Goal: Task Accomplishment & Management: Manage account settings

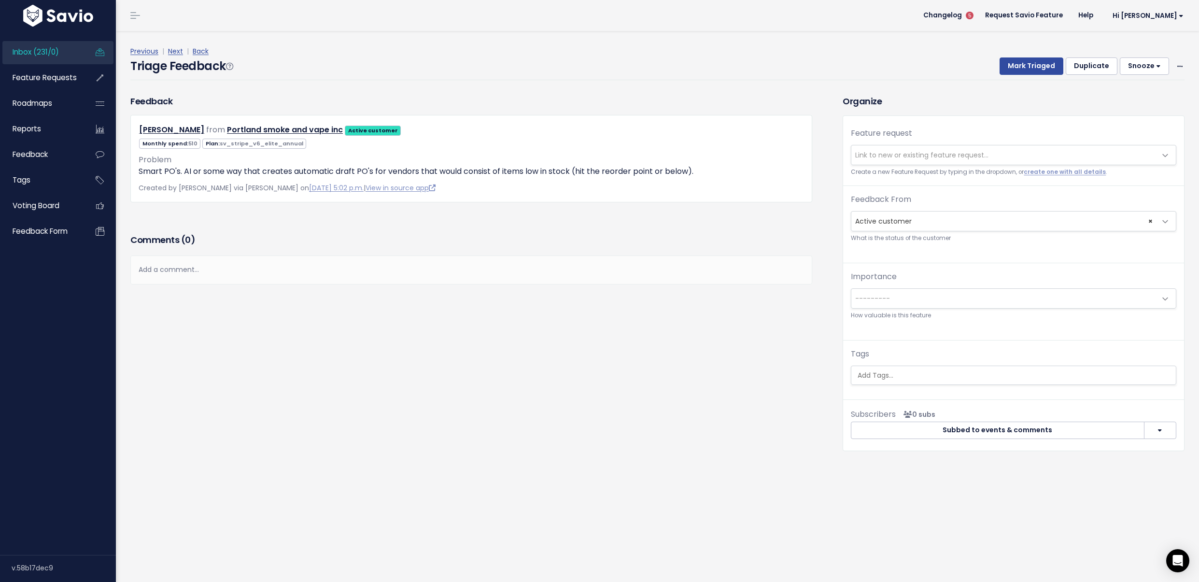
click at [63, 44] on link "Inbox (231/0)" at bounding box center [41, 52] width 78 height 22
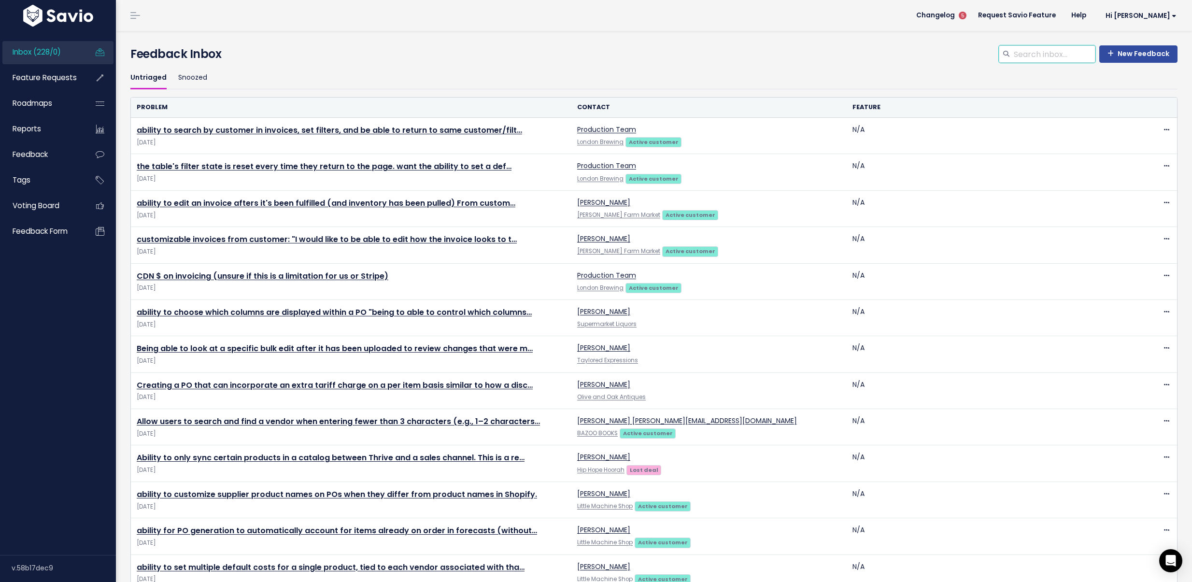
click at [1026, 57] on input "search" at bounding box center [1054, 53] width 83 height 17
type input "invoices customer"
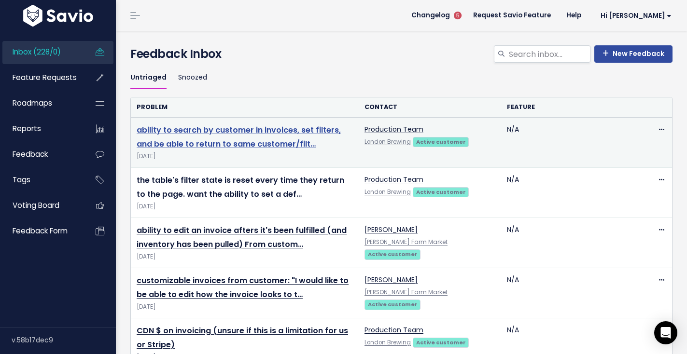
click at [218, 131] on link "ability to search by customer in invoices, set filters, and be able to return t…" at bounding box center [239, 137] width 204 height 25
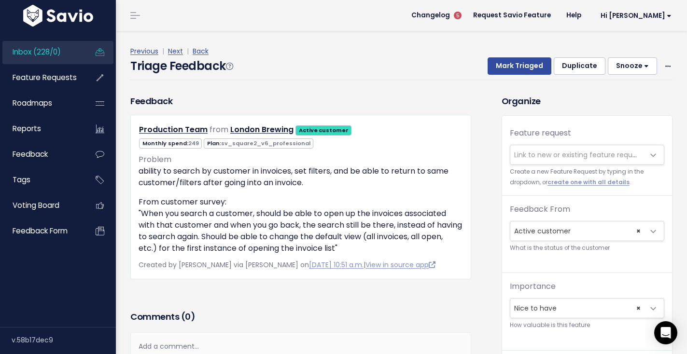
click at [567, 145] on span "Link to new or existing feature request..." at bounding box center [587, 155] width 155 height 20
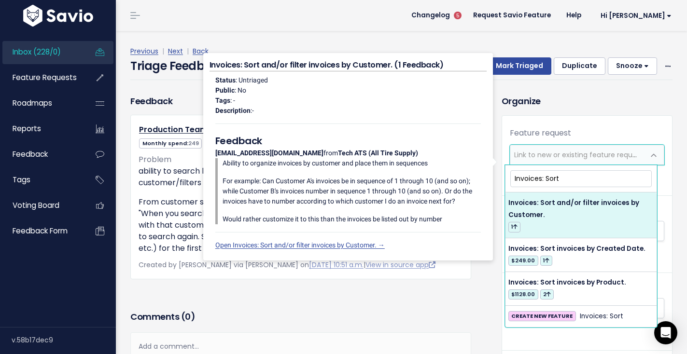
type input "Invoices: Sort"
select select "21559"
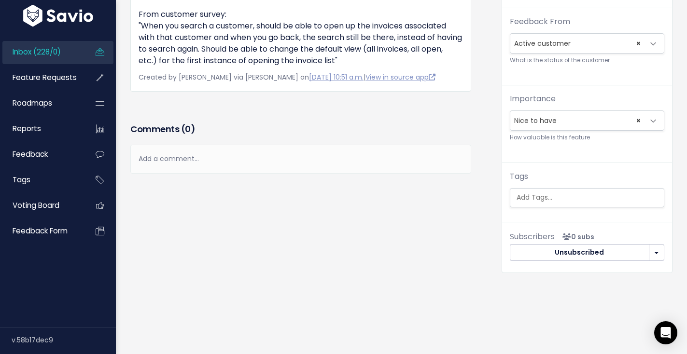
scroll to position [163, 0]
click at [568, 198] on ul at bounding box center [587, 198] width 154 height 18
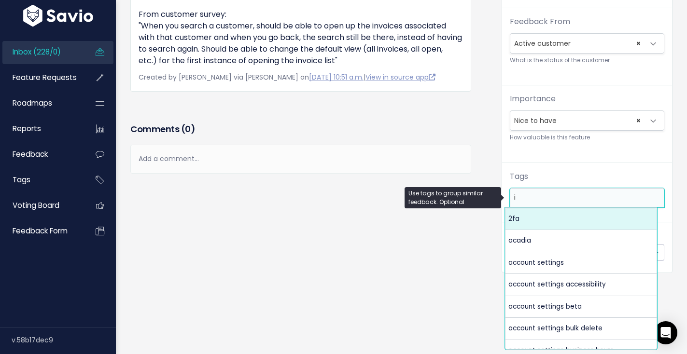
scroll to position [0, 0]
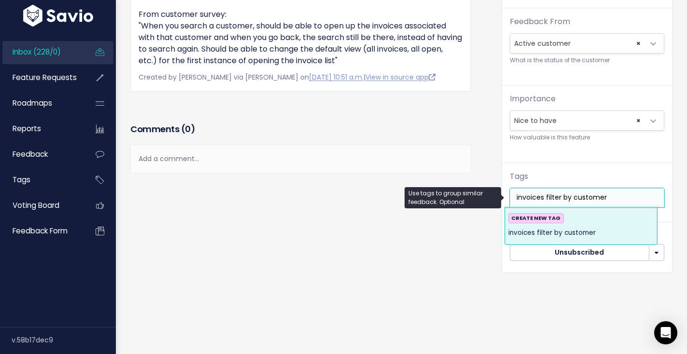
type input "invoices filter by customer"
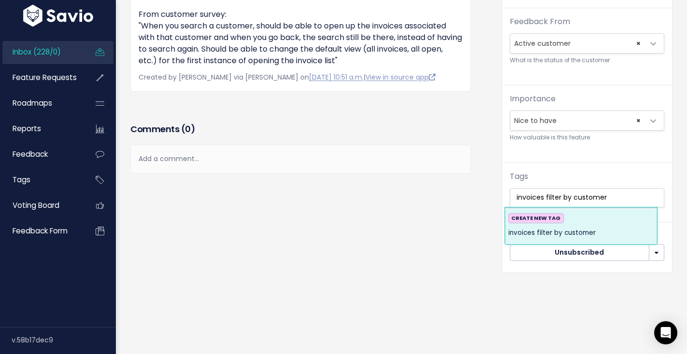
click at [596, 227] on span "invoices filter by customer" at bounding box center [551, 233] width 87 height 12
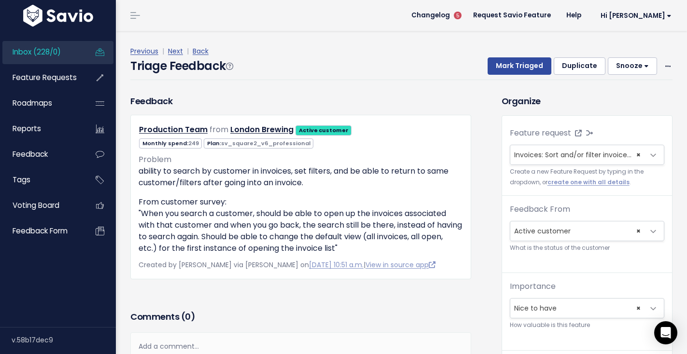
click at [507, 56] on div "Previous | Next | Back" at bounding box center [401, 51] width 542 height 12
click at [505, 58] on button "Mark Triaged" at bounding box center [520, 65] width 64 height 17
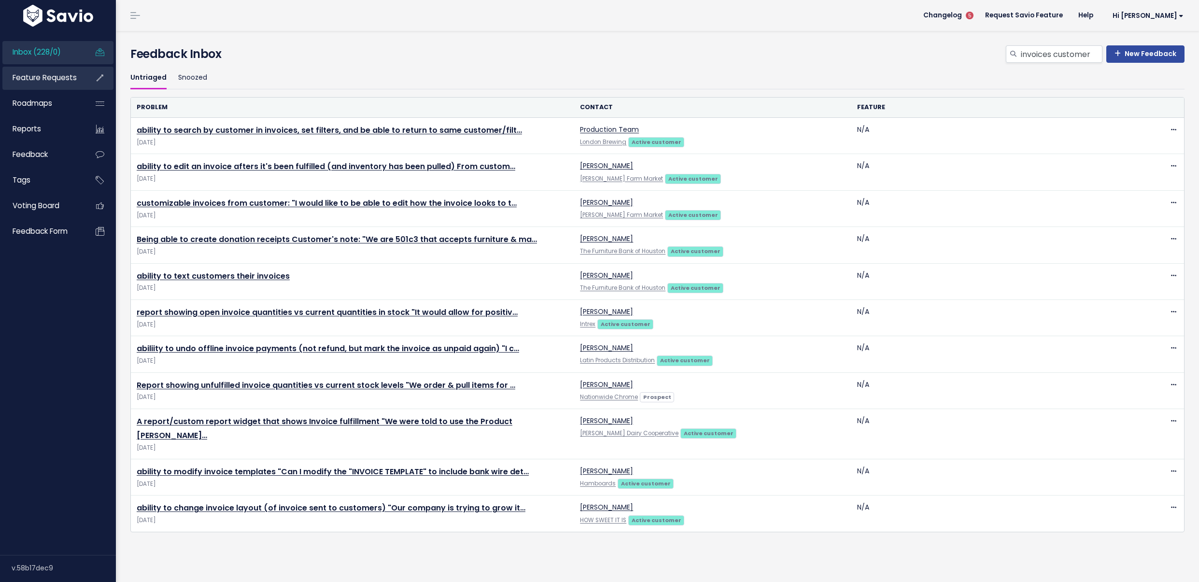
click at [74, 78] on span "Feature Requests" at bounding box center [45, 77] width 64 height 10
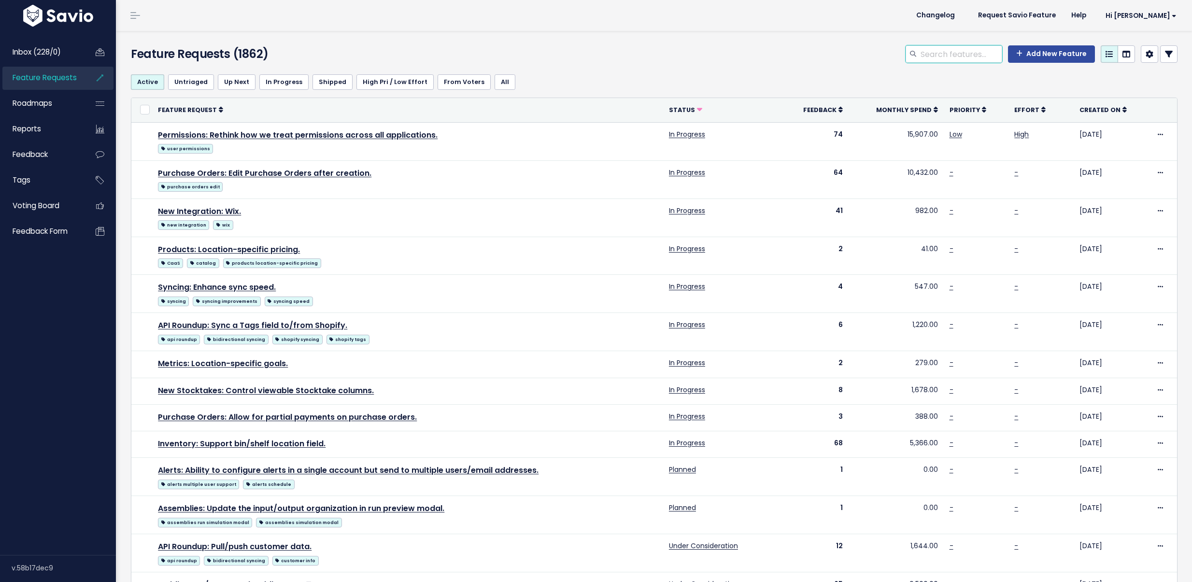
click at [933, 60] on input "search" at bounding box center [960, 53] width 83 height 17
type input "invoices customer"
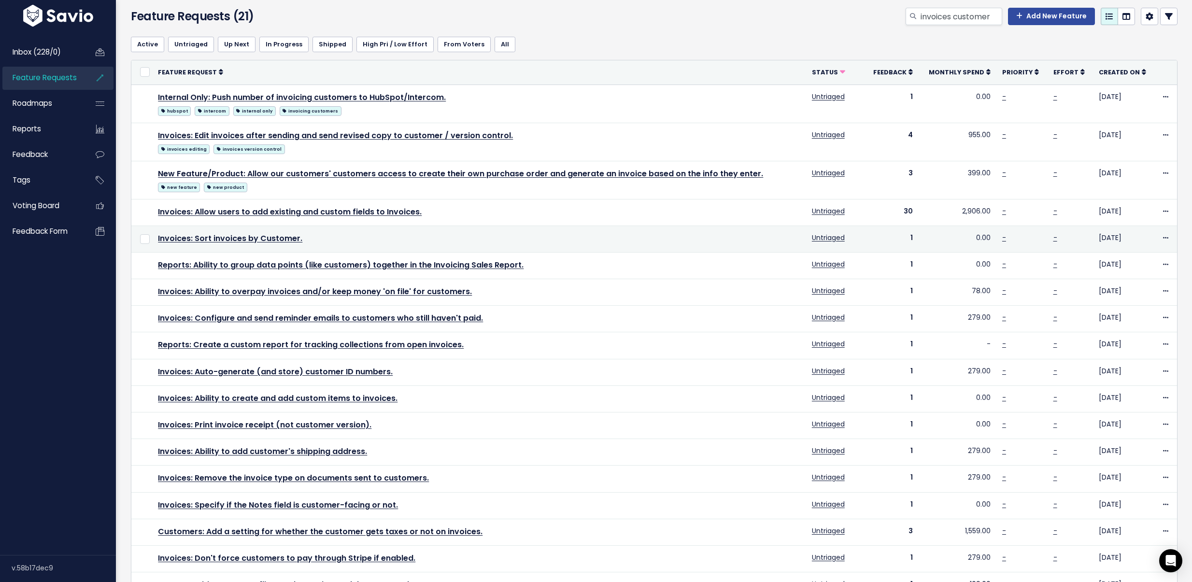
scroll to position [28, 0]
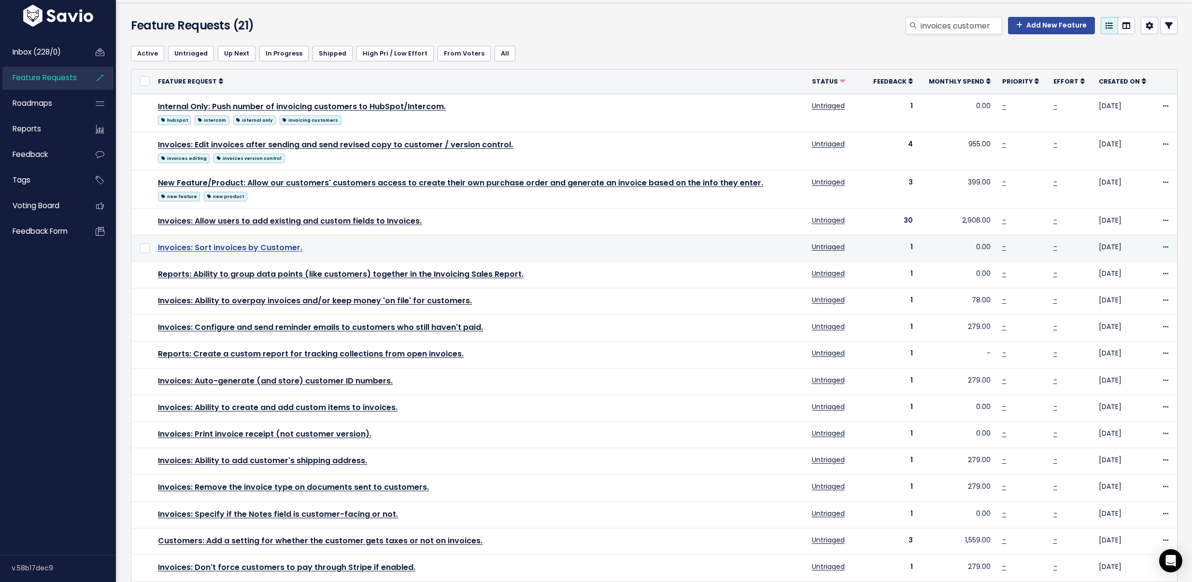
click at [278, 243] on link "Invoices: Sort invoices by Customer." at bounding box center [230, 247] width 144 height 11
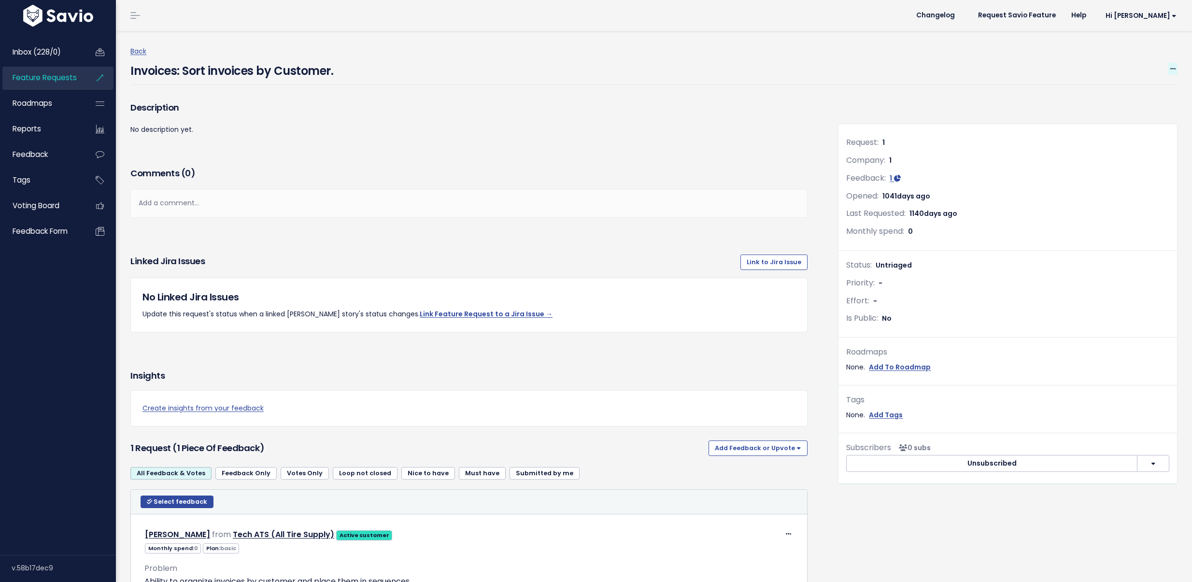
click at [1170, 71] on icon at bounding box center [1172, 69] width 5 height 6
click at [1133, 98] on link "Edit" at bounding box center [1139, 94] width 71 height 19
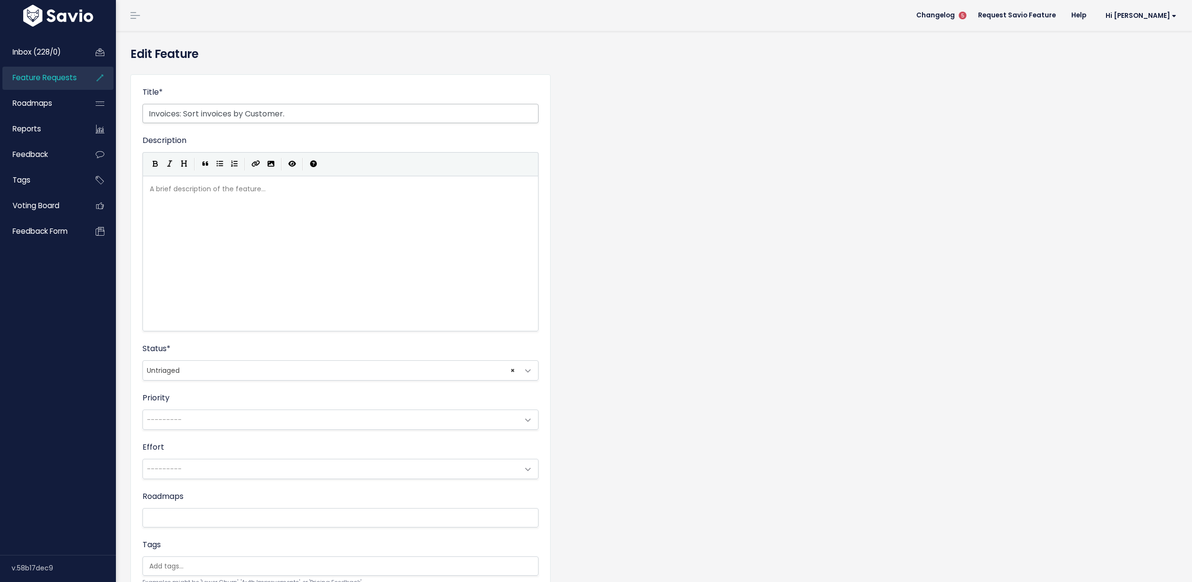
click at [199, 113] on input "Invoices: Sort invoices by Customer." at bounding box center [340, 113] width 396 height 19
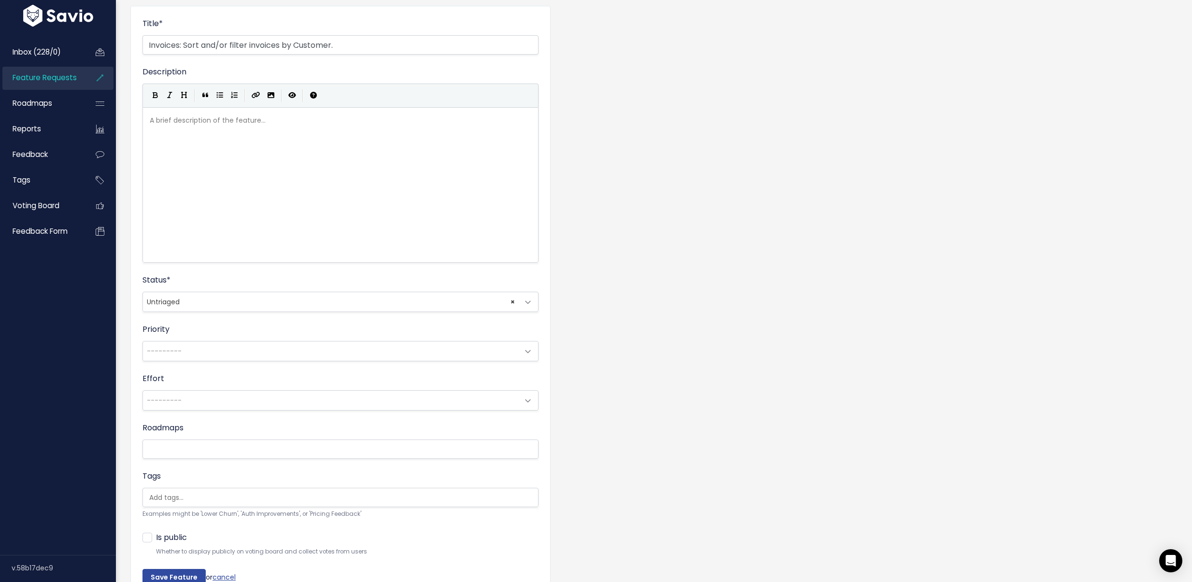
scroll to position [129, 0]
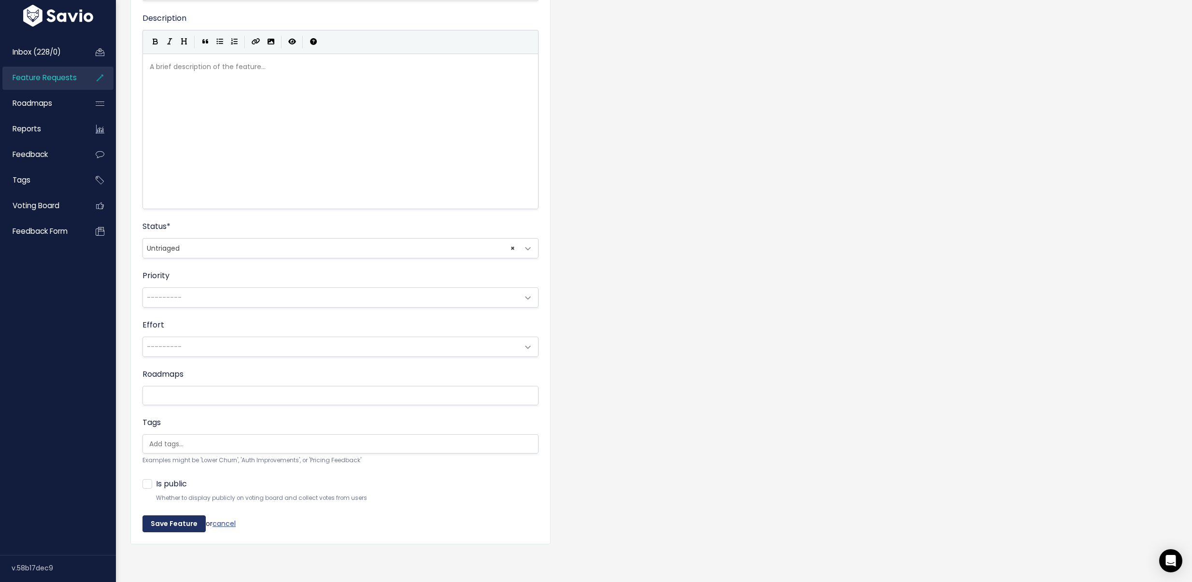
type input "Invoices: Sort and/or filter invoices by Customer."
click at [183, 515] on input "Save Feature" at bounding box center [173, 523] width 63 height 17
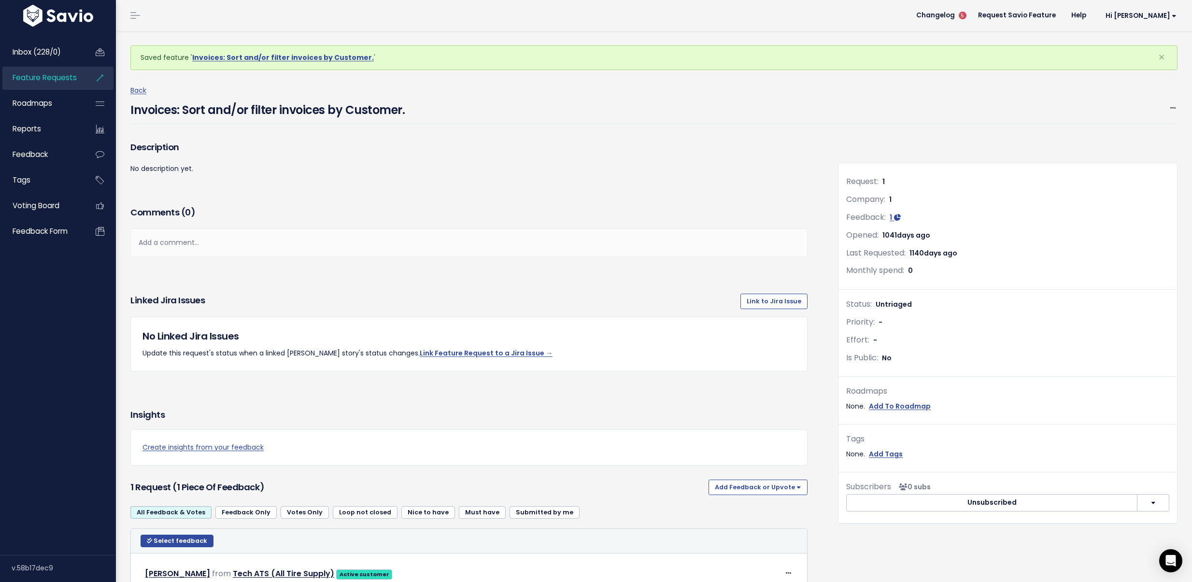
click at [43, 80] on span "Feature Requests" at bounding box center [45, 77] width 64 height 10
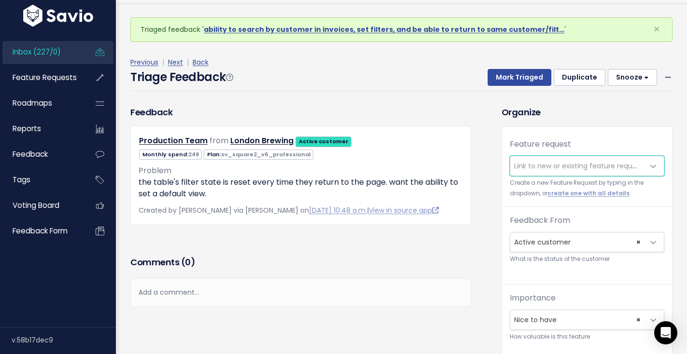
scroll to position [32, 0]
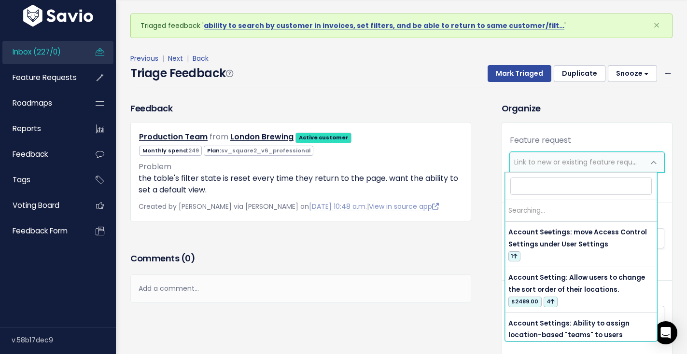
click at [577, 165] on span "Link to new or existing feature request..." at bounding box center [580, 162] width 133 height 10
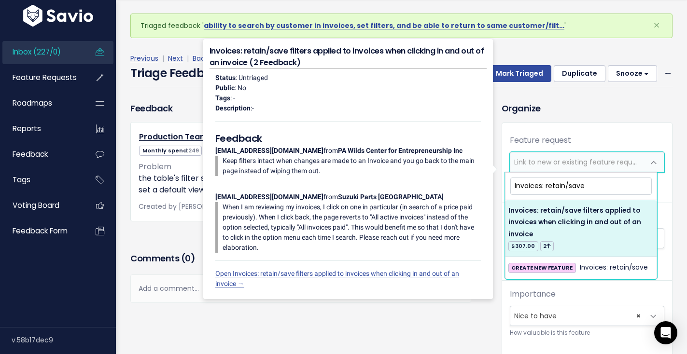
type input "Invoices: retain/save"
select select "54238"
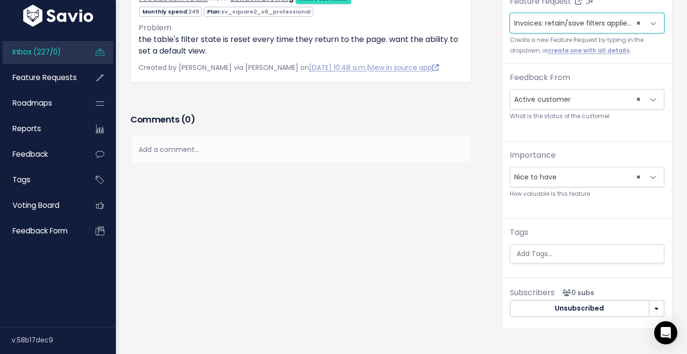
scroll to position [202, 0]
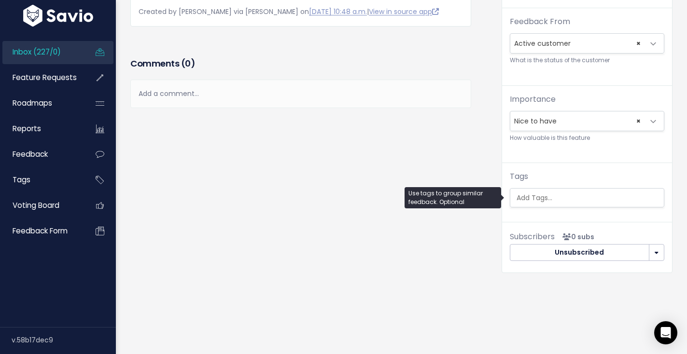
click at [560, 195] on input "search" at bounding box center [588, 198] width 151 height 10
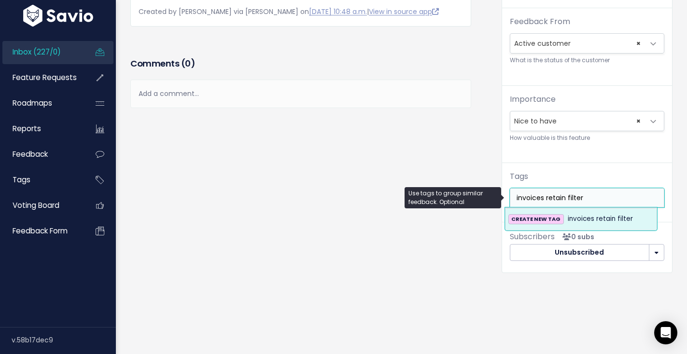
type input "invoices retain filter"
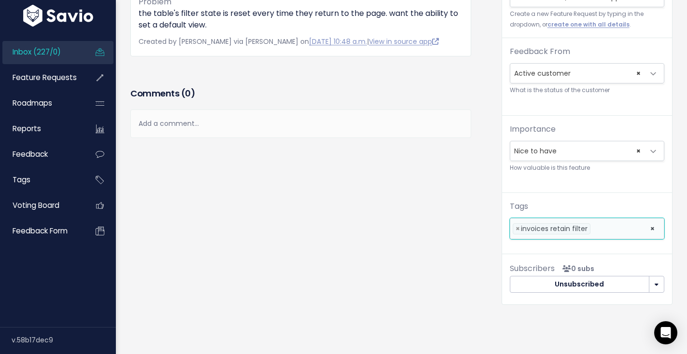
scroll to position [0, 0]
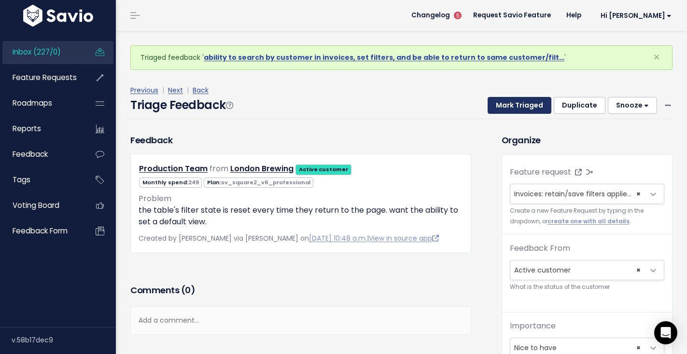
click at [535, 102] on button "Mark Triaged" at bounding box center [520, 105] width 64 height 17
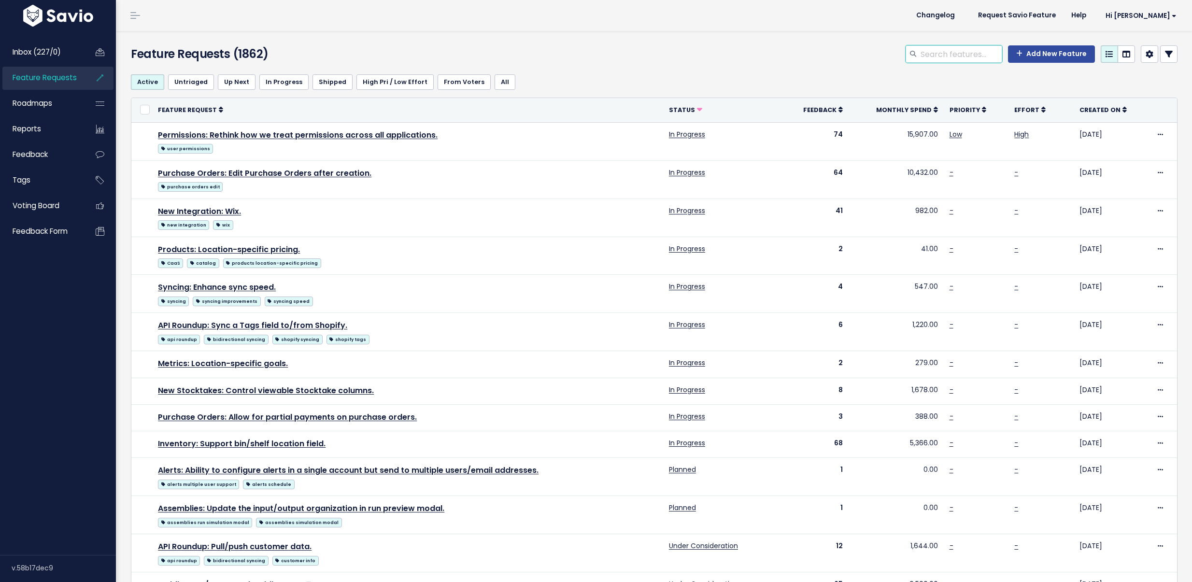
click at [941, 49] on input "search" at bounding box center [960, 53] width 83 height 17
type input "retain filter"
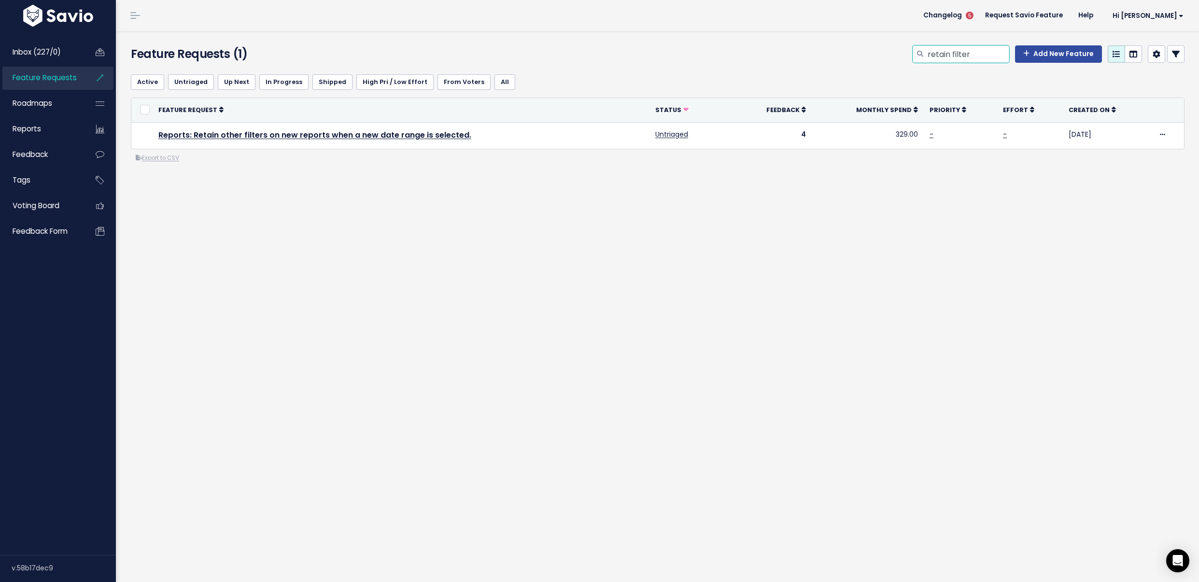
click at [936, 58] on input "retain filter" at bounding box center [968, 53] width 83 height 17
type input "invoices filter"
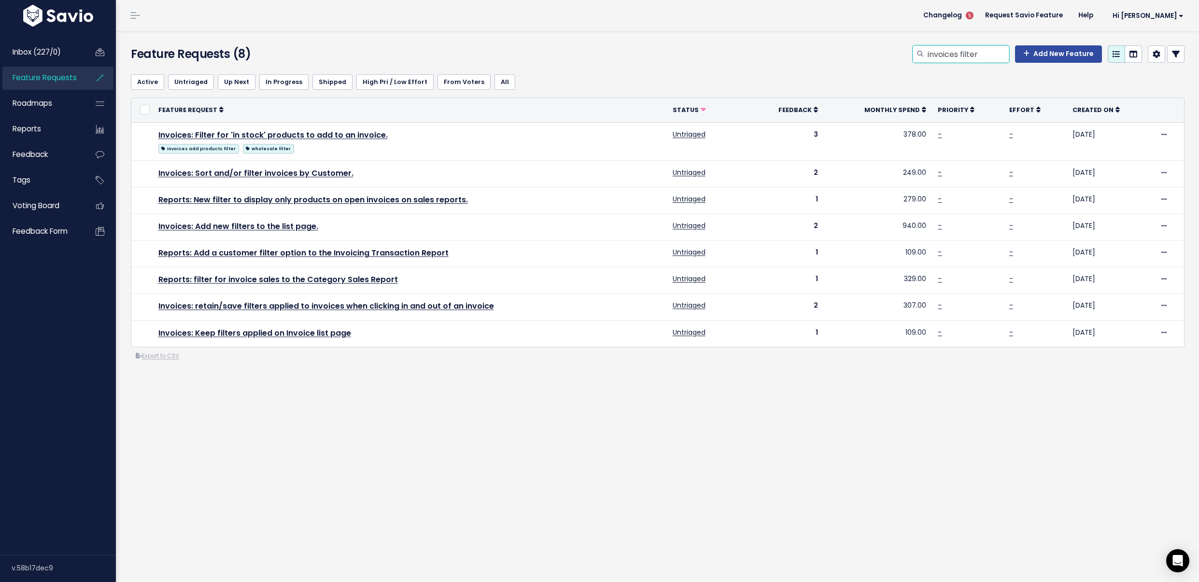
click at [978, 56] on input "invoices filter" at bounding box center [968, 53] width 83 height 17
type input "invoices edit"
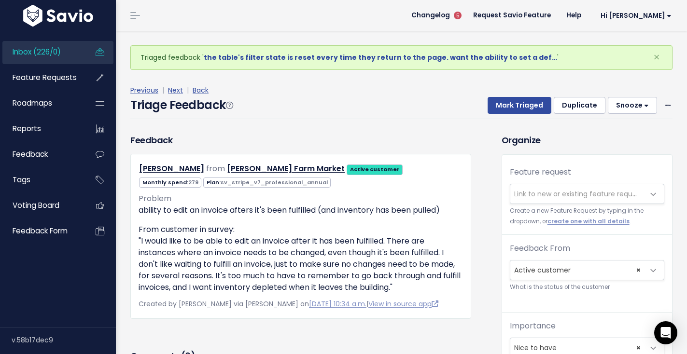
click at [549, 189] on span "Link to new or existing feature request..." at bounding box center [580, 194] width 133 height 10
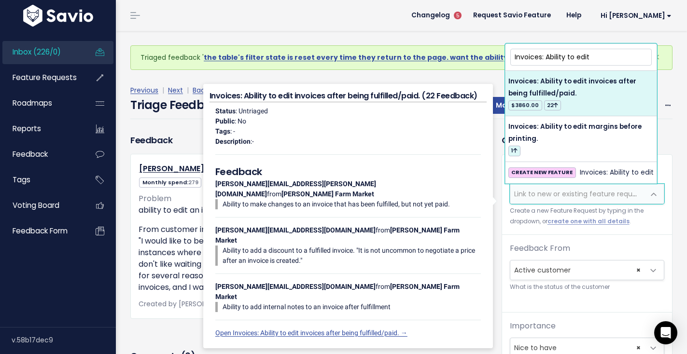
type input "Invoices: Ability to edit"
select select "22020"
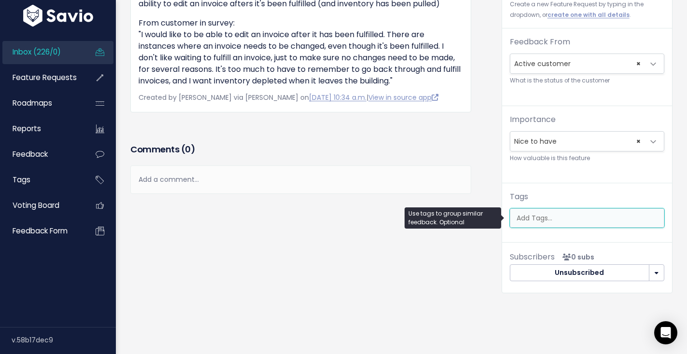
scroll to position [0, 2]
click at [559, 211] on ul at bounding box center [587, 218] width 154 height 18
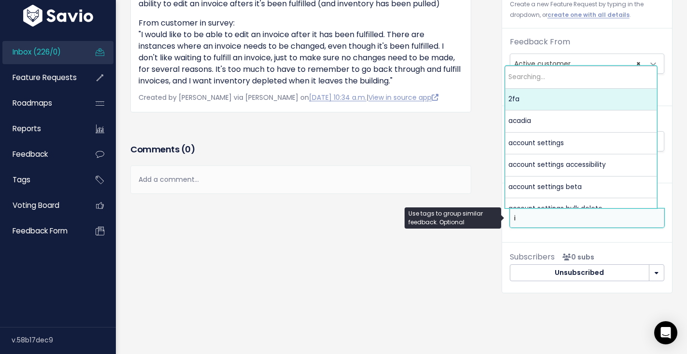
scroll to position [0, 0]
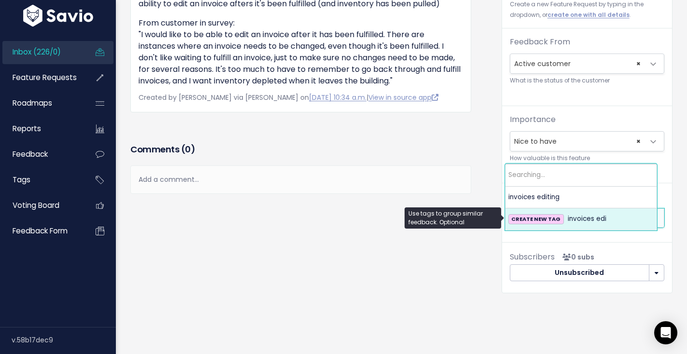
type input "i"
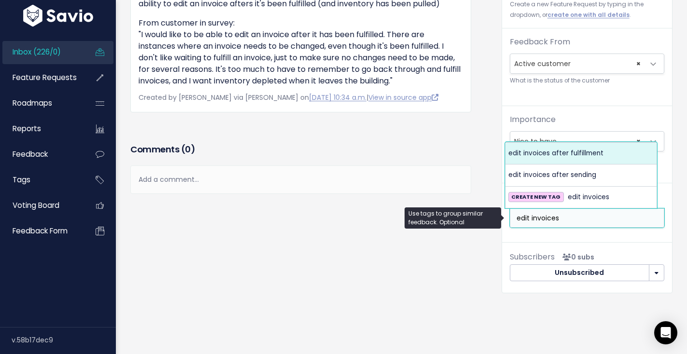
type input "edit invoices"
select select "10494"
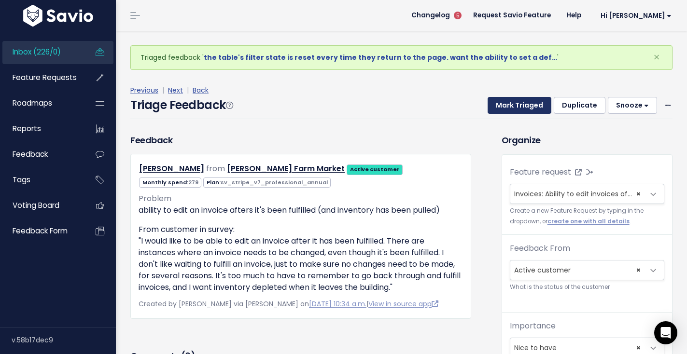
click at [514, 97] on div "Triage Feedback Mark Triaged Duplicate Snooze 1 day 3 days 7 days 14 days Edit …" at bounding box center [401, 108] width 542 height 23
click at [507, 109] on button "Mark Triaged" at bounding box center [520, 105] width 64 height 17
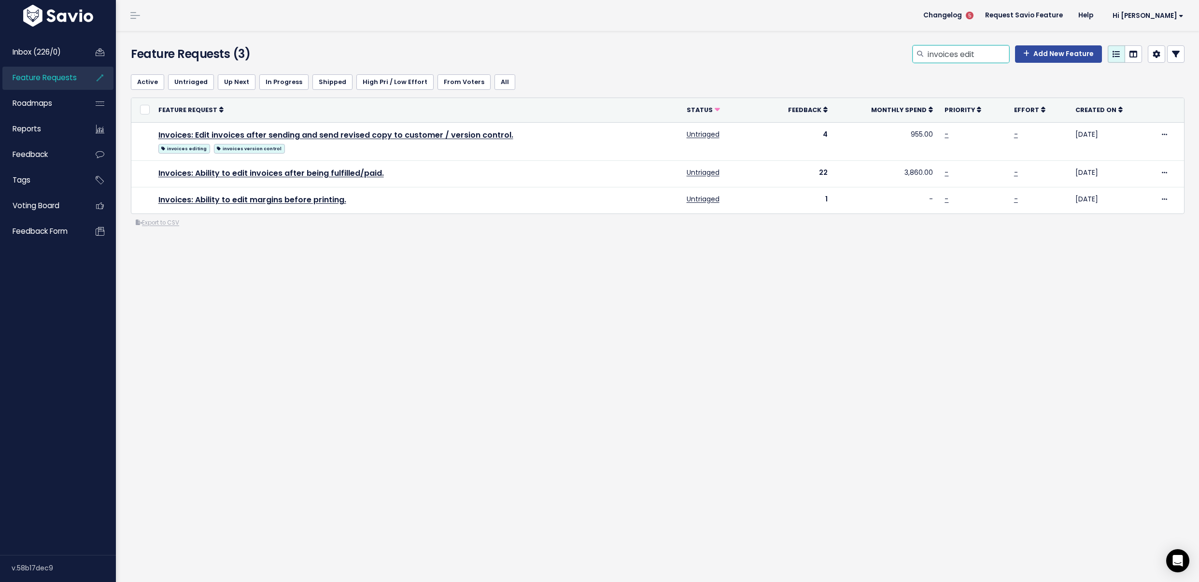
click at [927, 60] on input "invoices edit" at bounding box center [968, 53] width 83 height 17
type input "custom invoices"
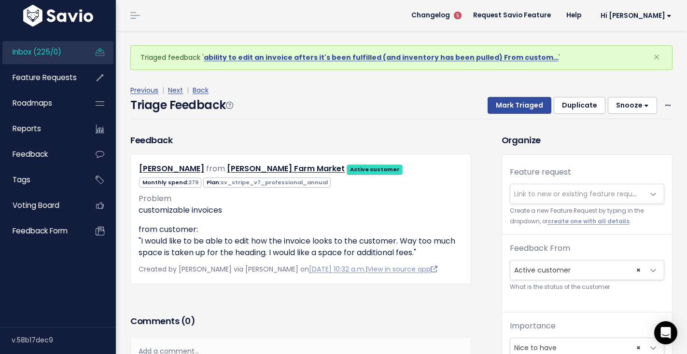
click at [533, 199] on span "Link to new or existing feature request..." at bounding box center [577, 193] width 134 height 19
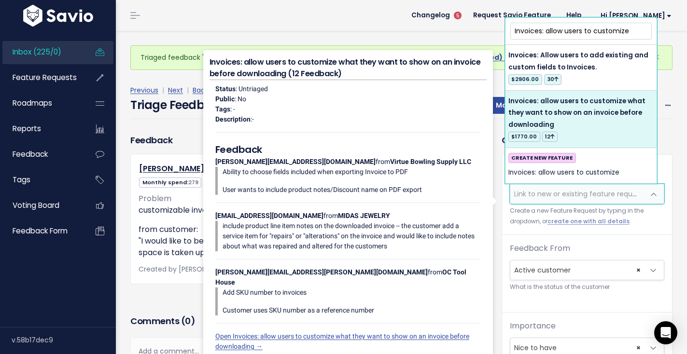
type input "Invoices: allow users to customize"
select select "42388"
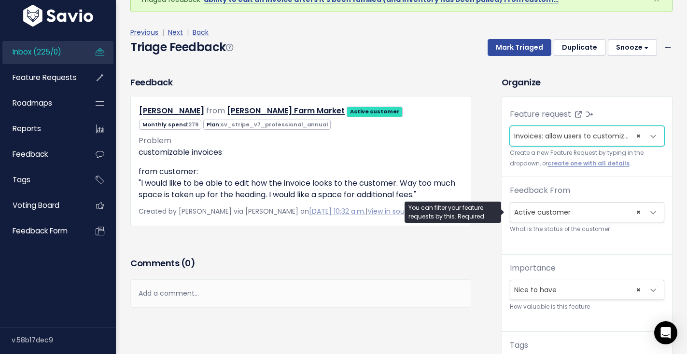
scroll to position [168, 0]
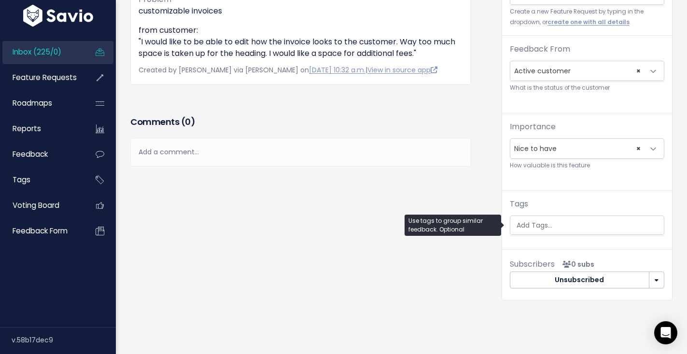
click at [592, 229] on input "search" at bounding box center [588, 226] width 151 height 10
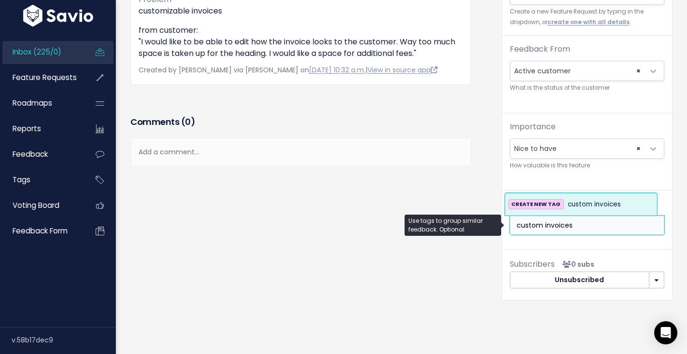
type input "custom invoices"
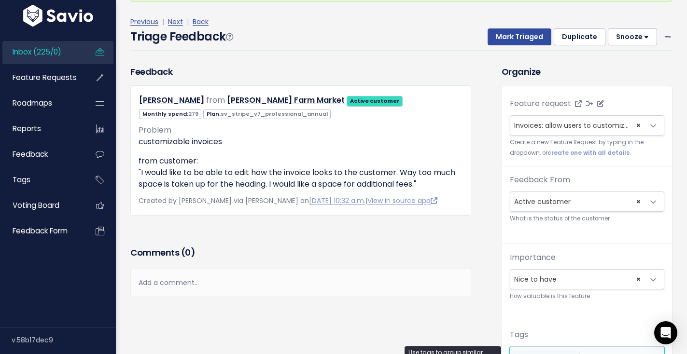
scroll to position [0, 0]
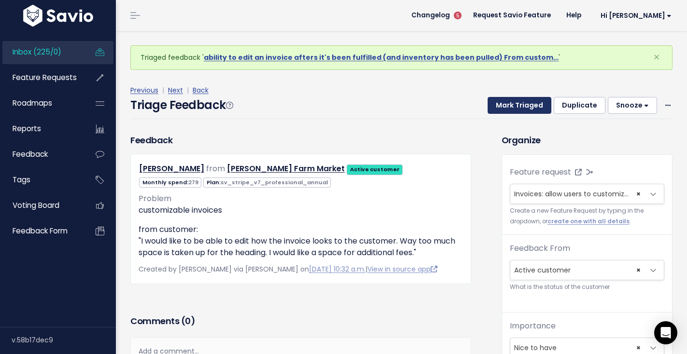
drag, startPoint x: 515, startPoint y: 90, endPoint x: 513, endPoint y: 99, distance: 9.0
click at [515, 90] on div "Previous | Next | Back" at bounding box center [401, 90] width 542 height 12
click at [513, 99] on button "Mark Triaged" at bounding box center [520, 105] width 64 height 17
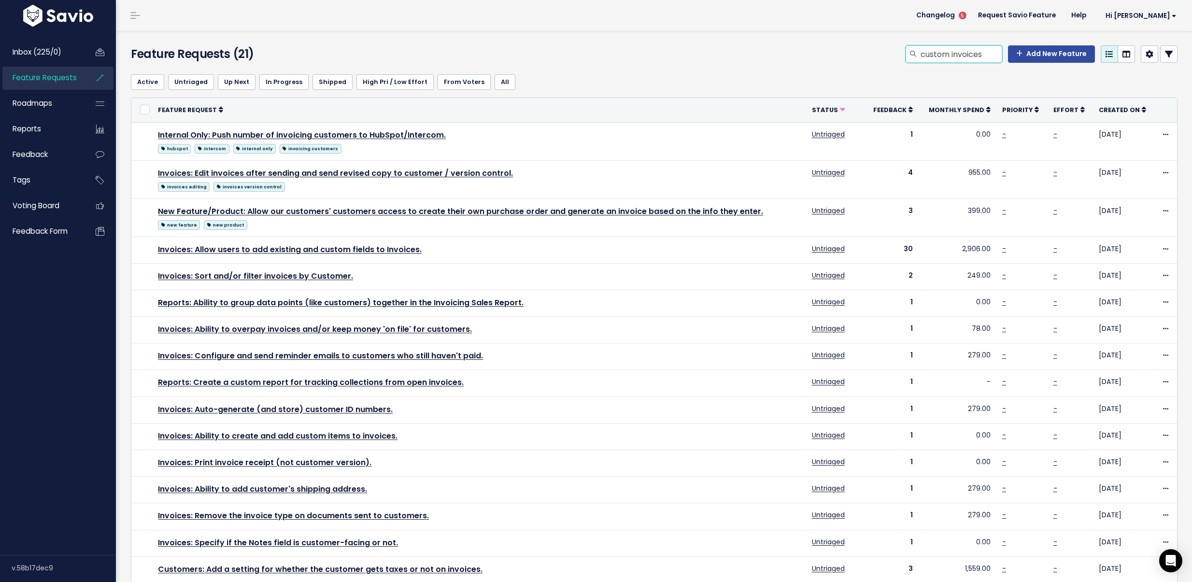
click at [923, 53] on input "custom invoices" at bounding box center [960, 53] width 83 height 17
type input "cdn"
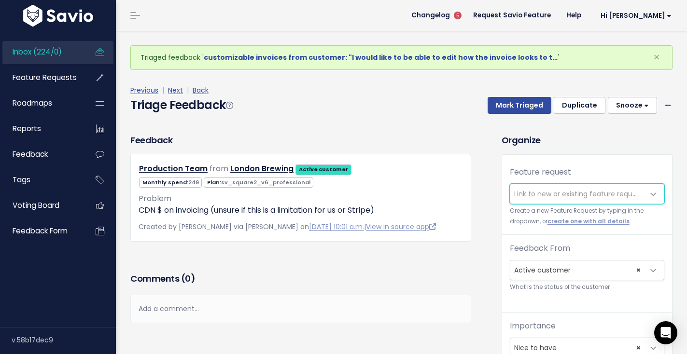
click at [553, 193] on span "Link to new or existing feature request..." at bounding box center [580, 194] width 133 height 10
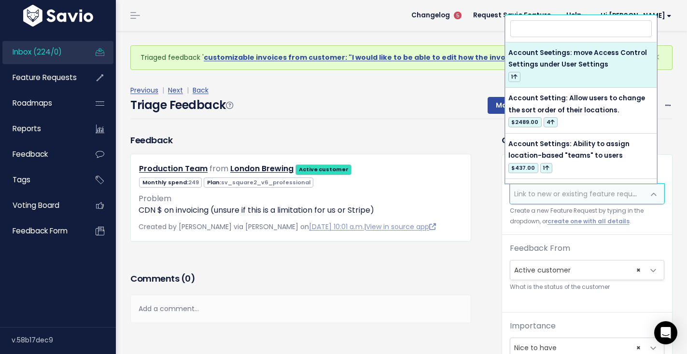
type input "Z"
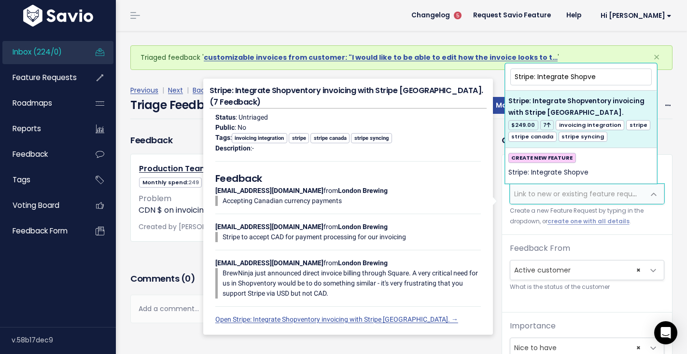
type input "Stripe: Integrate Shopve"
select select "12893"
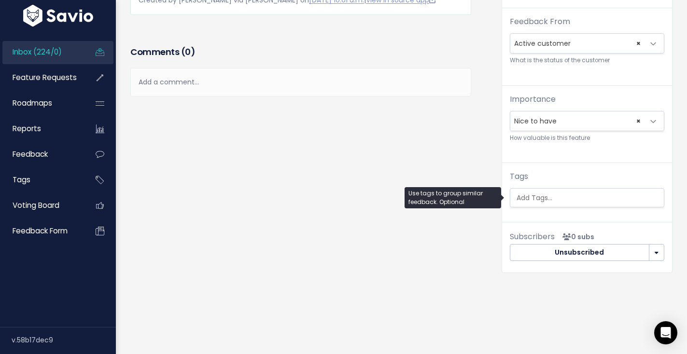
scroll to position [0, 2]
click at [583, 199] on ul at bounding box center [587, 198] width 154 height 18
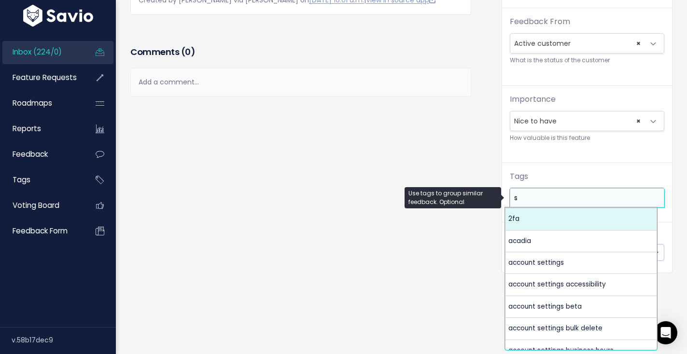
scroll to position [0, 0]
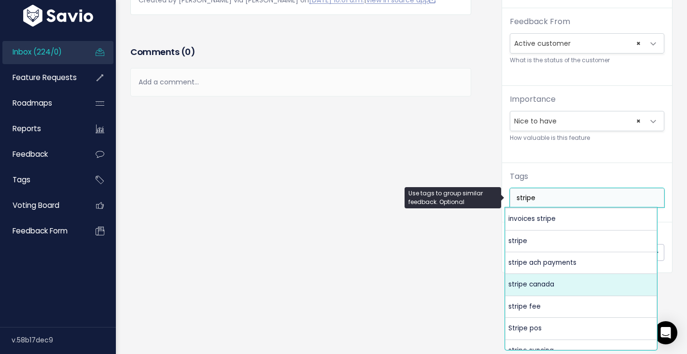
type input "stripe"
select select "6073"
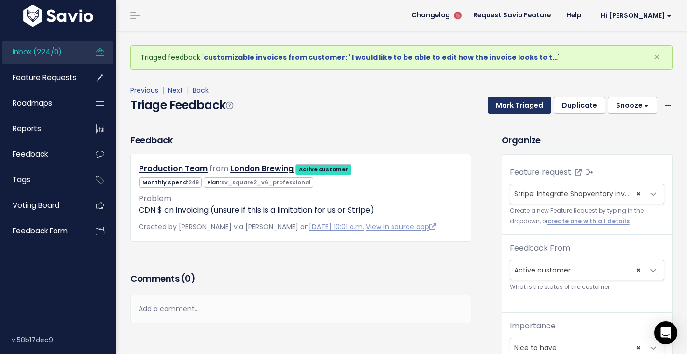
click at [511, 101] on button "Mark Triaged" at bounding box center [520, 105] width 64 height 17
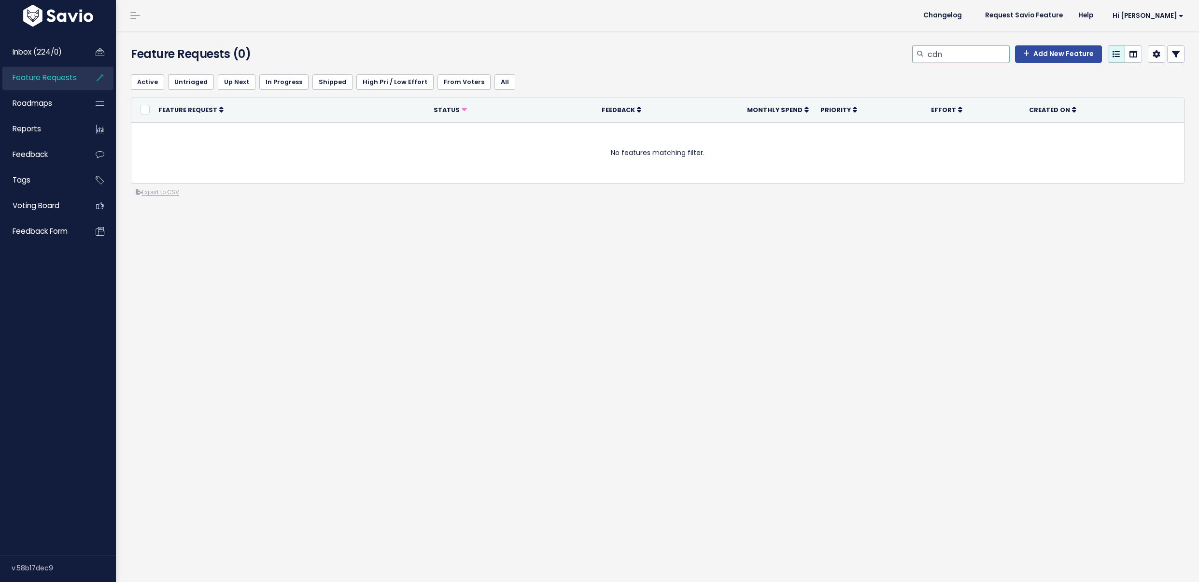
click at [927, 53] on input "cdn" at bounding box center [968, 53] width 83 height 17
type input "Invoices [GEOGRAPHIC_DATA]"
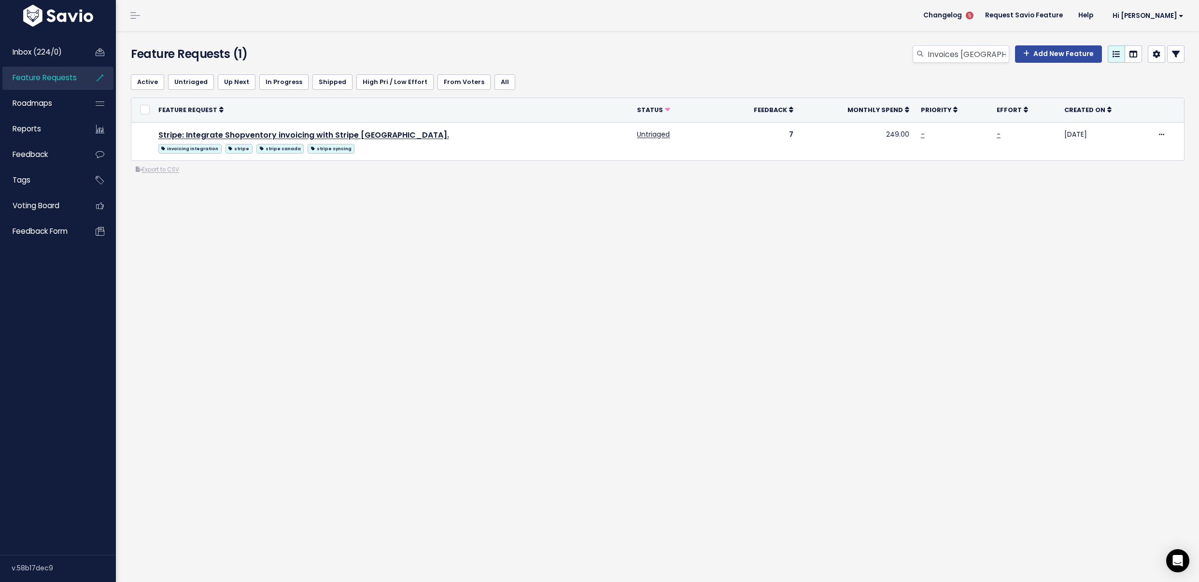
click at [956, 44] on div "Feature Requests (1) Invoices canada Add New Feature" at bounding box center [656, 49] width 1080 height 36
click at [954, 49] on input "Invoices [GEOGRAPHIC_DATA]" at bounding box center [968, 53] width 83 height 17
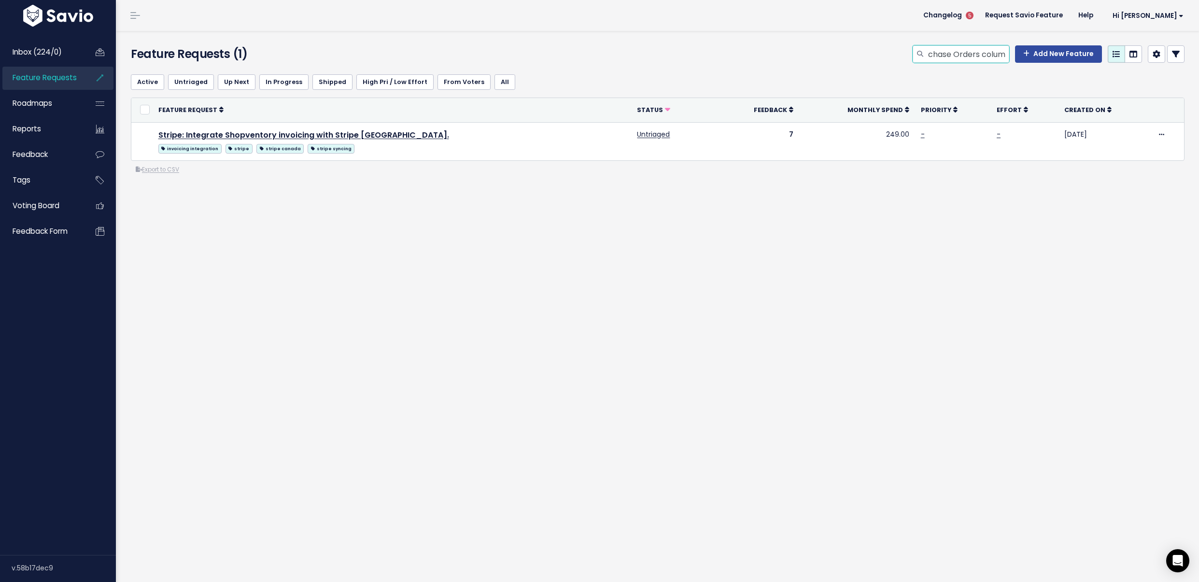
scroll to position [0, 17]
type input "Purchase Orders column"
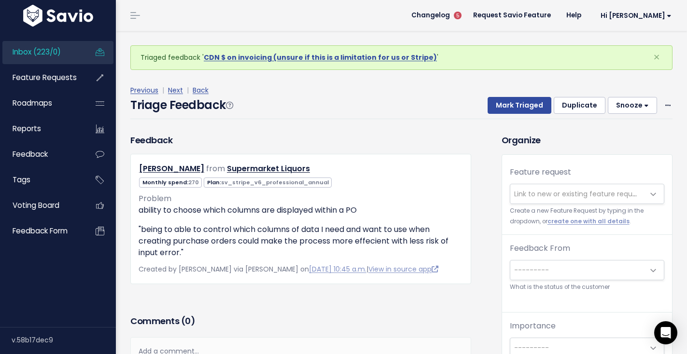
click at [561, 194] on span "Link to new or existing feature request..." at bounding box center [580, 194] width 133 height 10
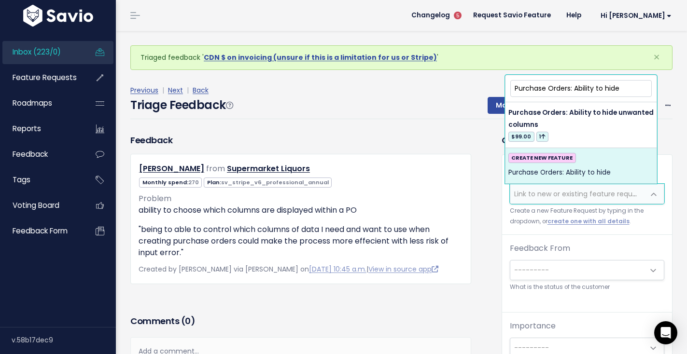
type input "Purchase Orders: Ability to hide"
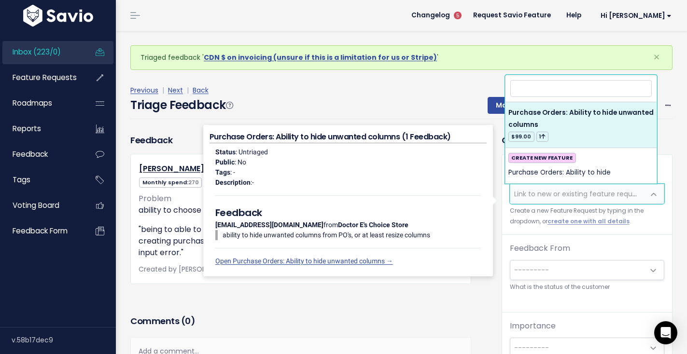
select select "38536"
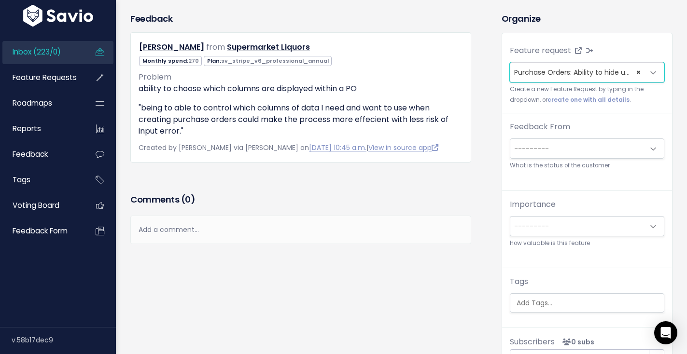
scroll to position [154, 0]
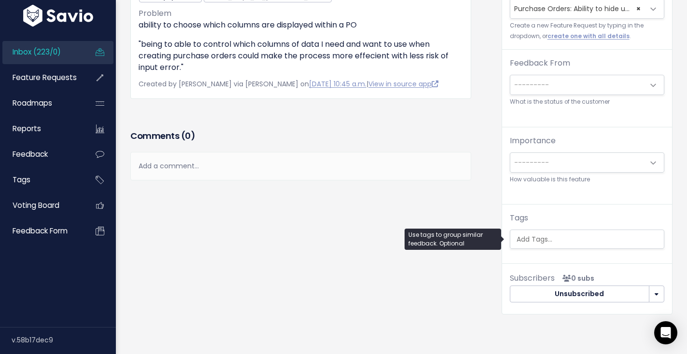
click at [567, 240] on input "search" at bounding box center [588, 240] width 151 height 10
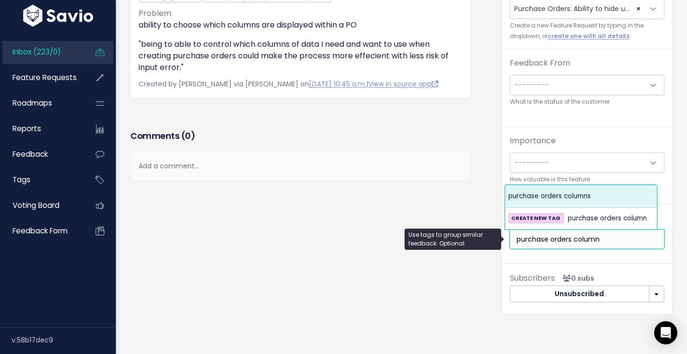
type input "purchase orders column"
select select "5218"
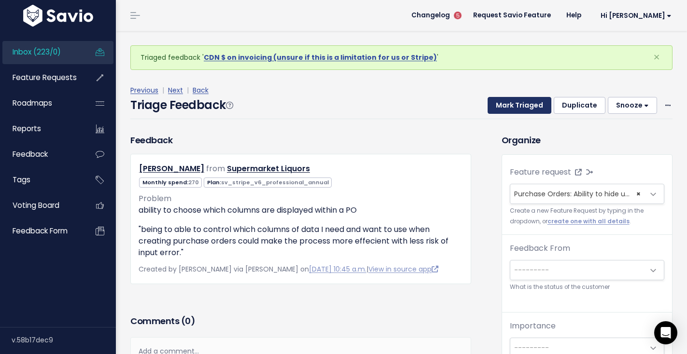
click at [508, 108] on button "Mark Triaged" at bounding box center [520, 105] width 64 height 17
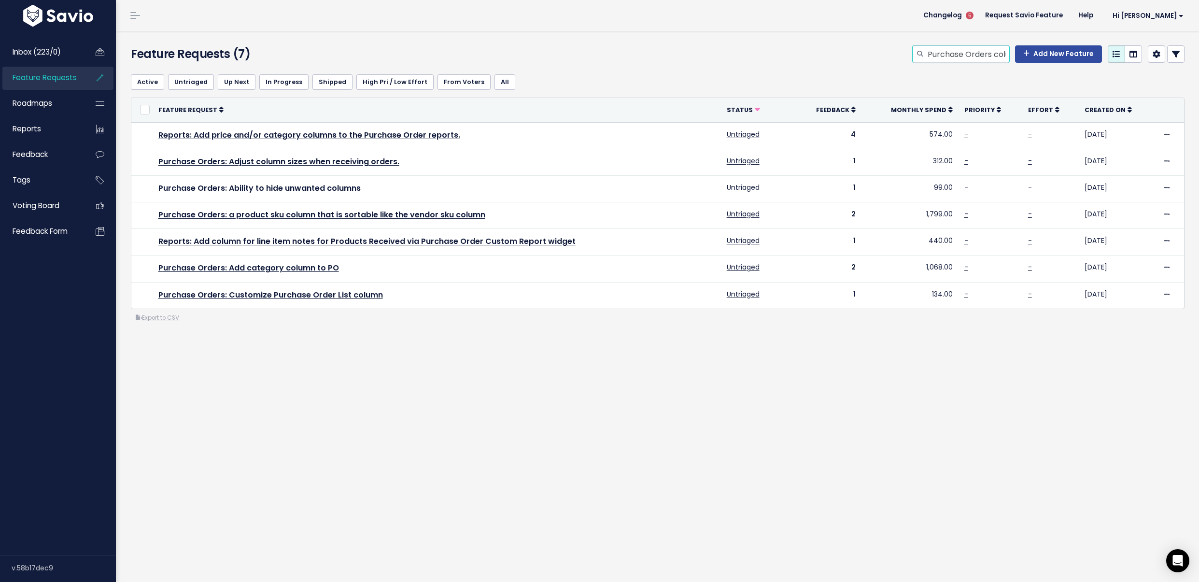
click at [954, 57] on input "Purchase Orders column" at bounding box center [968, 53] width 83 height 17
type input "bulk upload submit"
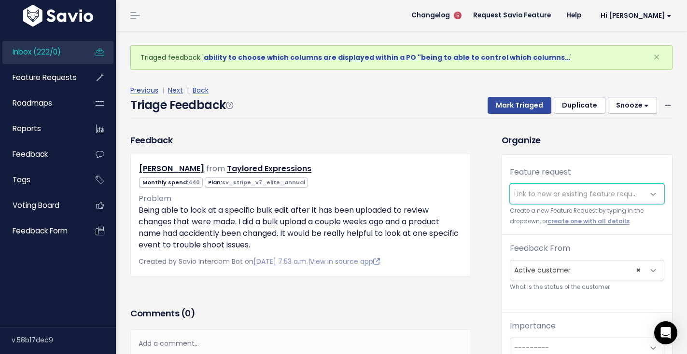
click at [597, 195] on span "Link to new or existing feature request..." at bounding box center [580, 194] width 133 height 10
click at [595, 190] on span "Link to new or existing feature request..." at bounding box center [580, 194] width 133 height 10
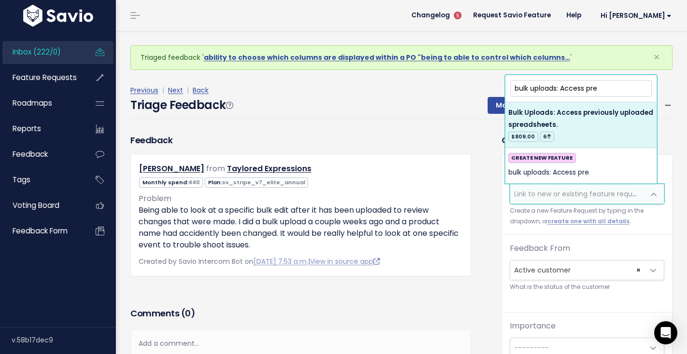
type input "bulk uploads: Access pre"
select select "29481"
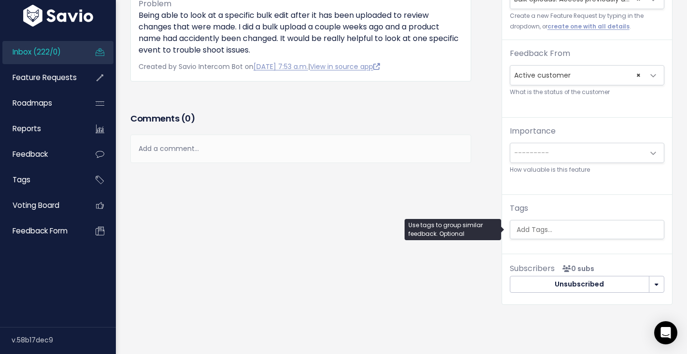
click at [552, 232] on input "search" at bounding box center [588, 230] width 151 height 10
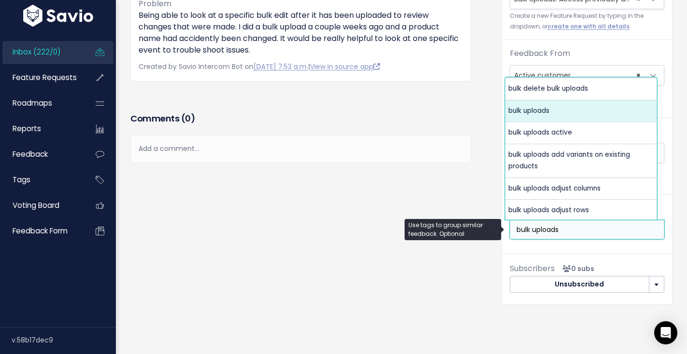
type input "bulk uploads"
select select "3638"
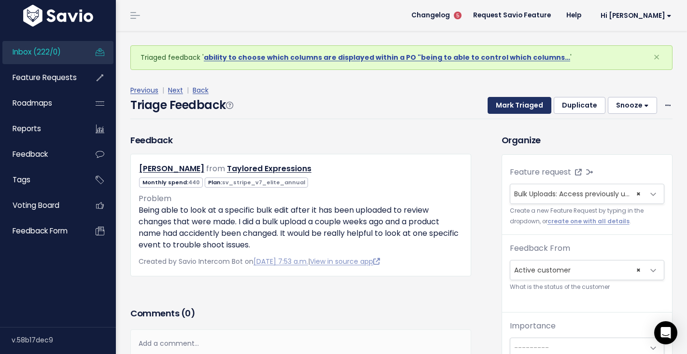
click at [527, 108] on button "Mark Triaged" at bounding box center [520, 105] width 64 height 17
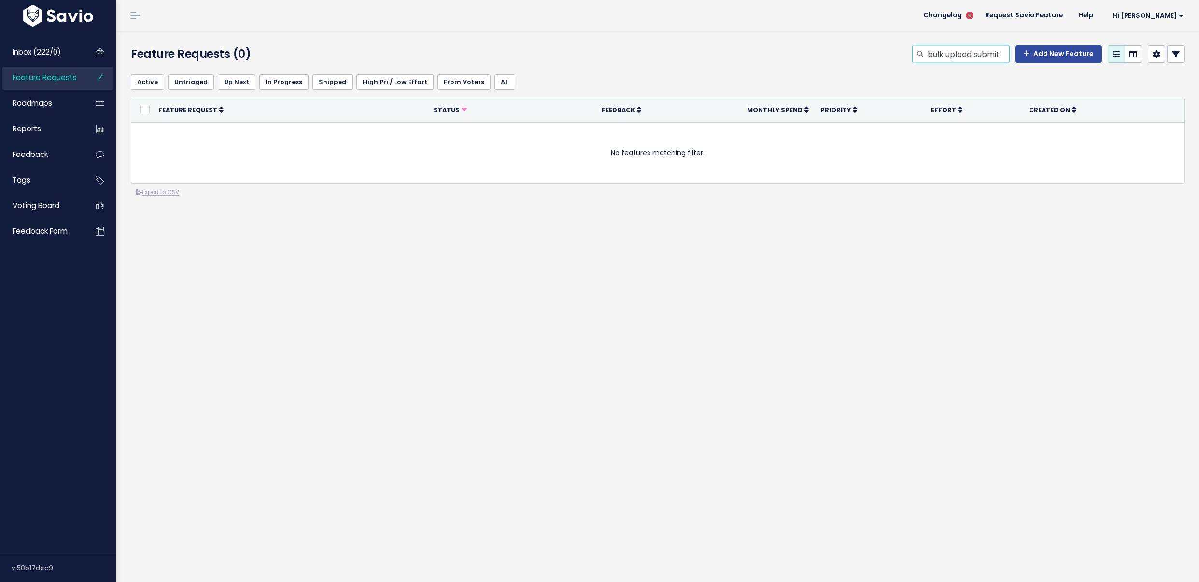
drag, startPoint x: 972, startPoint y: 54, endPoint x: 998, endPoint y: 55, distance: 26.1
click at [998, 55] on input "bulk upload submit" at bounding box center [968, 53] width 83 height 17
type input "bulk uploads"
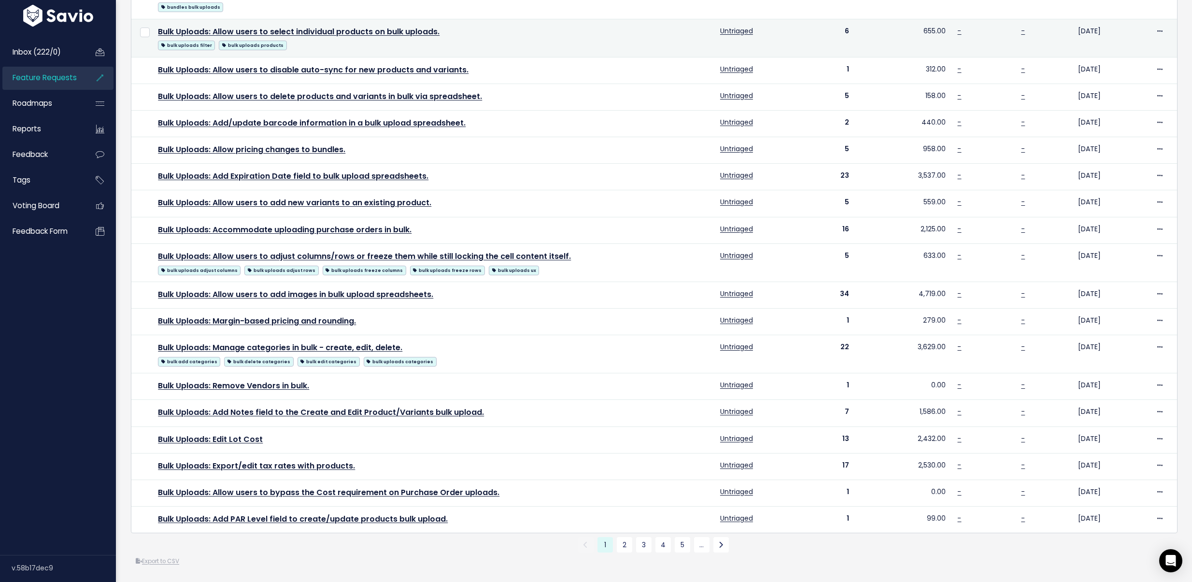
scroll to position [192, 0]
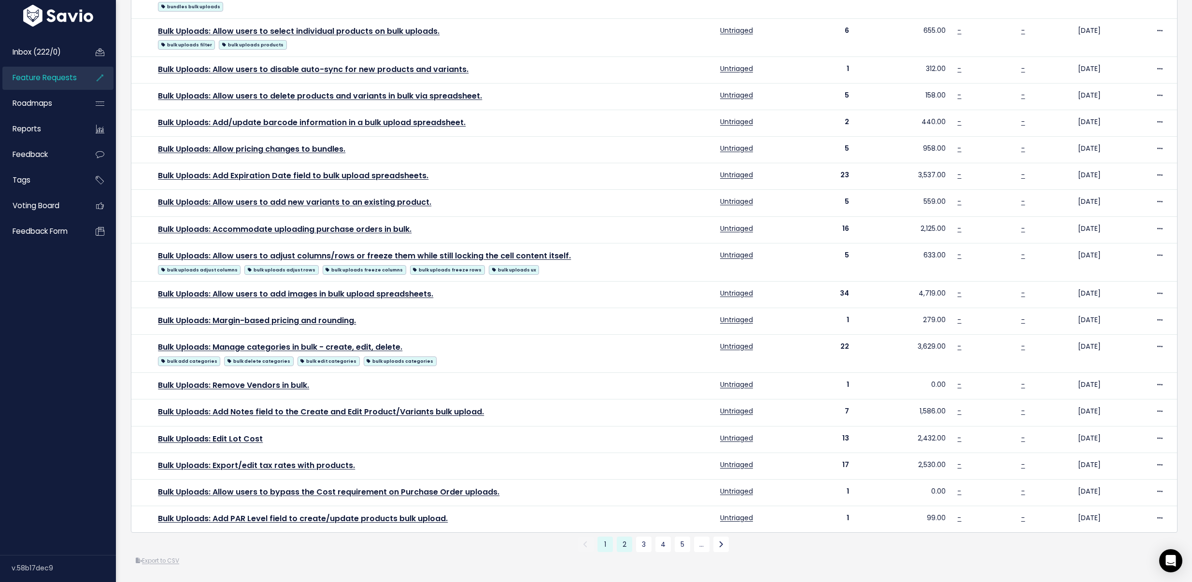
click at [617, 541] on link "2" at bounding box center [624, 543] width 15 height 15
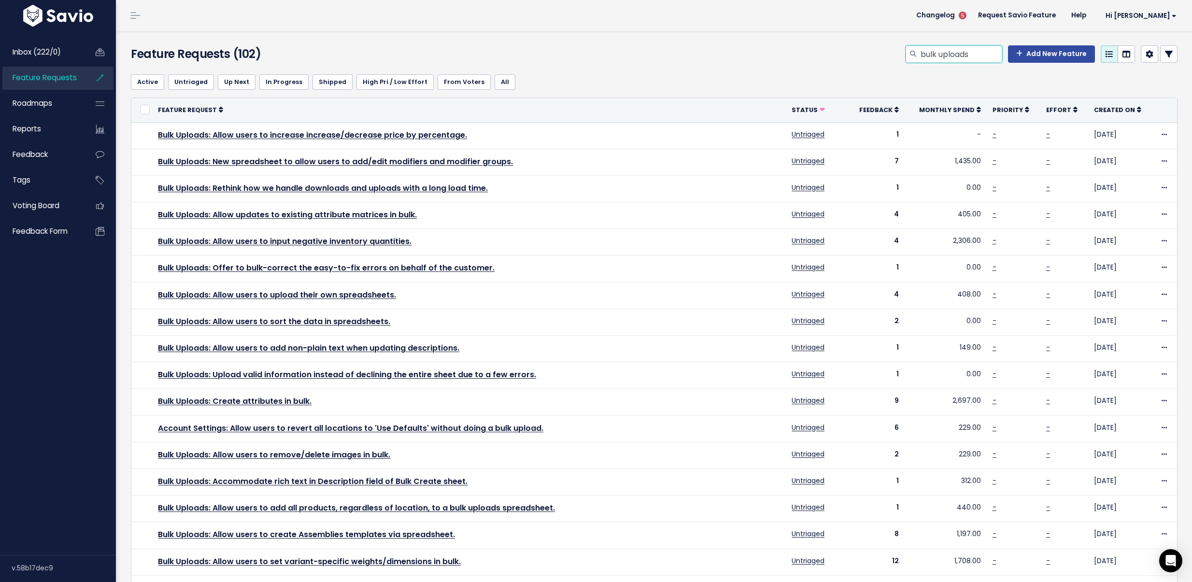
click at [925, 55] on input "bulk uploads" at bounding box center [960, 53] width 83 height 17
type input "tariff"
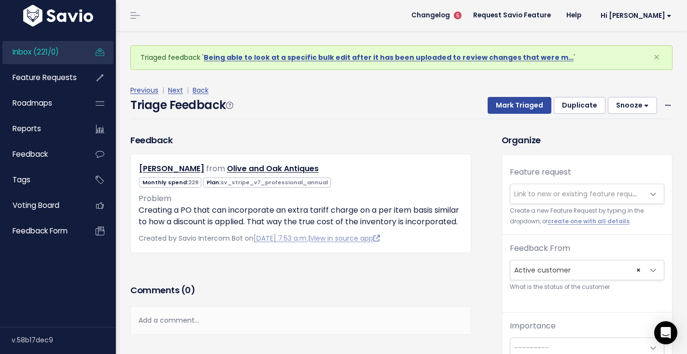
click at [552, 189] on span "Link to new or existing feature request..." at bounding box center [580, 194] width 133 height 10
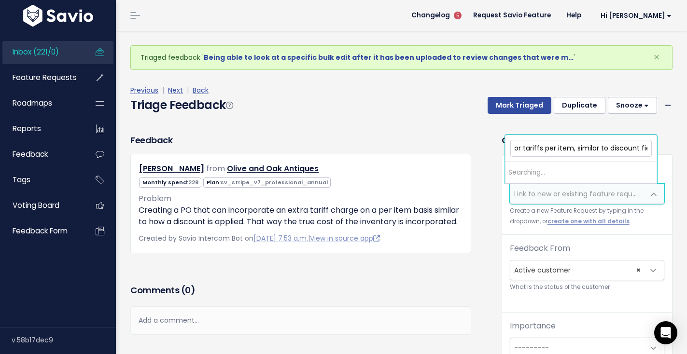
scroll to position [0, 100]
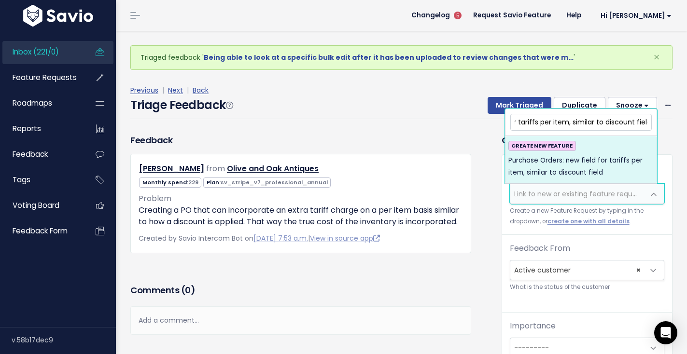
type input "Purchase Orders: new field for tariffs per item, similar to discount field"
click at [571, 180] on li "CREATE NEW FEATURE Purchase Orders: new field for tariffs per item, similar to …" at bounding box center [581, 159] width 151 height 47
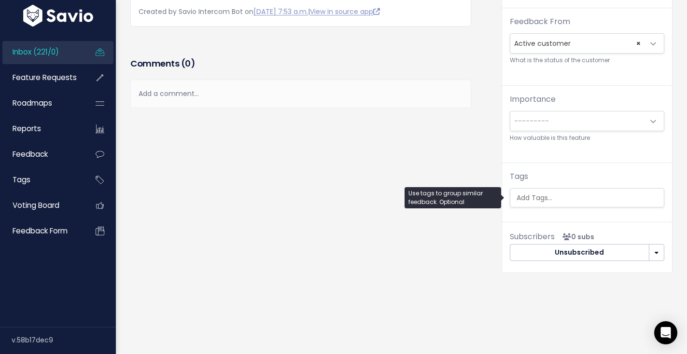
scroll to position [0, 2]
click at [586, 198] on ul at bounding box center [587, 198] width 154 height 18
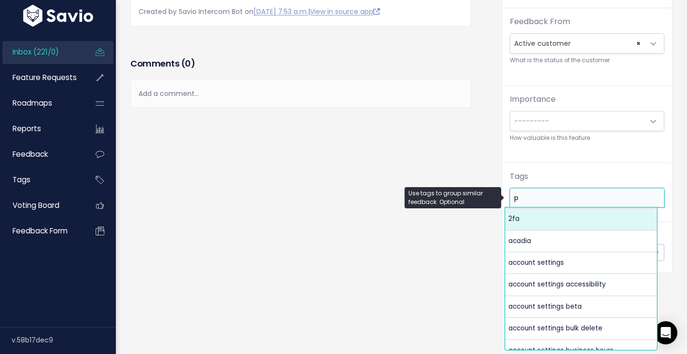
scroll to position [0, 0]
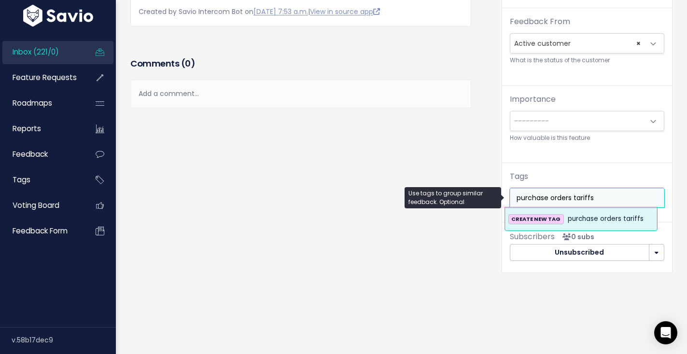
type input "purchase orders tariffs"
click at [604, 213] on span "purchase orders tariffs" at bounding box center [606, 219] width 76 height 12
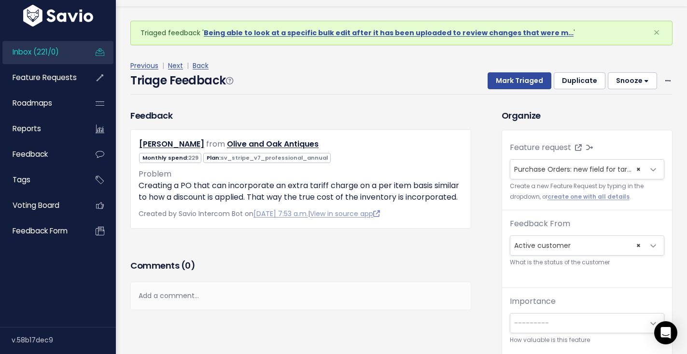
scroll to position [24, 0]
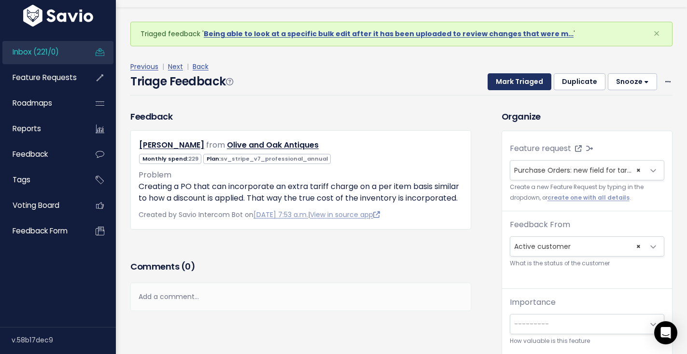
click at [514, 89] on button "Mark Triaged" at bounding box center [520, 81] width 64 height 17
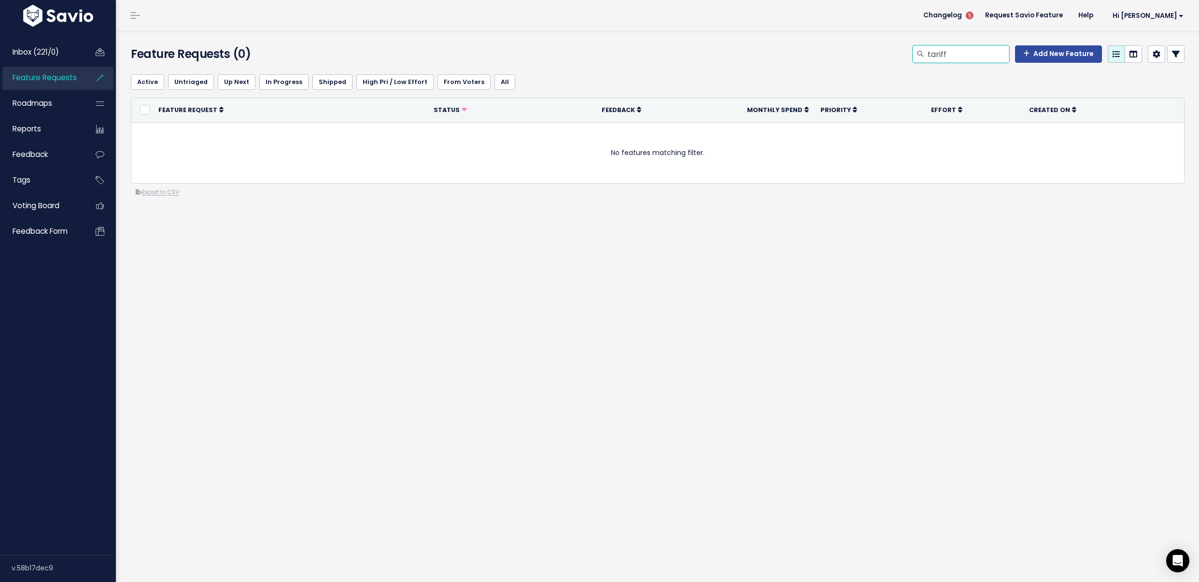
click at [949, 59] on input "tariff" at bounding box center [968, 53] width 83 height 17
type input "vendor search"
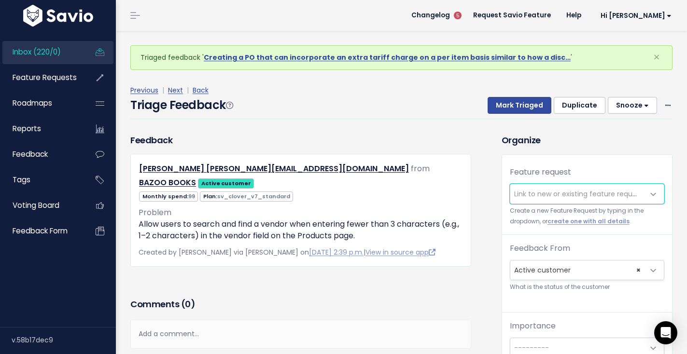
click at [572, 193] on span "Link to new or existing feature request..." at bounding box center [580, 194] width 133 height 10
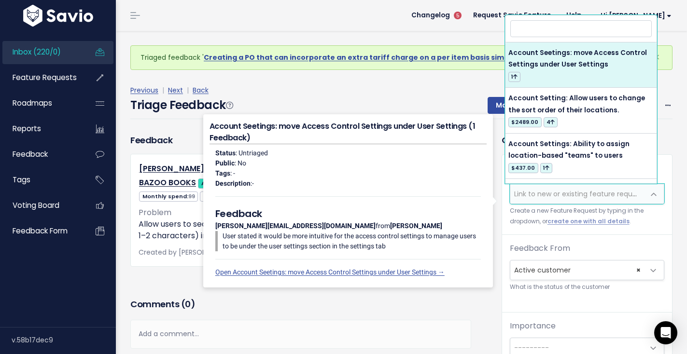
type input "X"
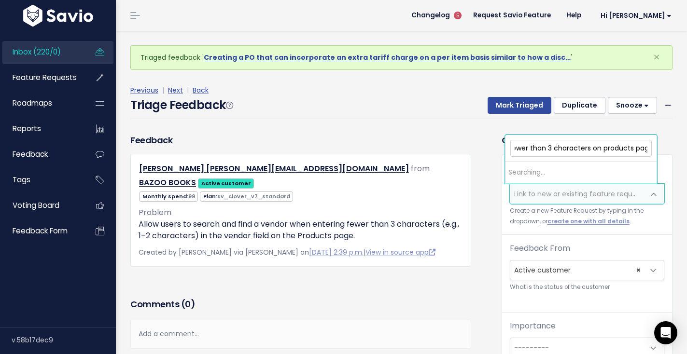
scroll to position [0, 266]
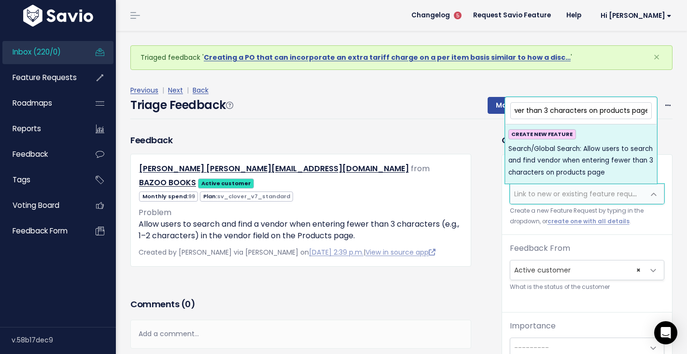
type input "Search/Global Search: Allow users to search and find vendor when entering fewer…"
drag, startPoint x: 560, startPoint y: 166, endPoint x: 570, endPoint y: 175, distance: 14.0
click at [560, 166] on span "Search/Global Search: Allow users to search and find vendor when entering fewer…" at bounding box center [580, 160] width 145 height 35
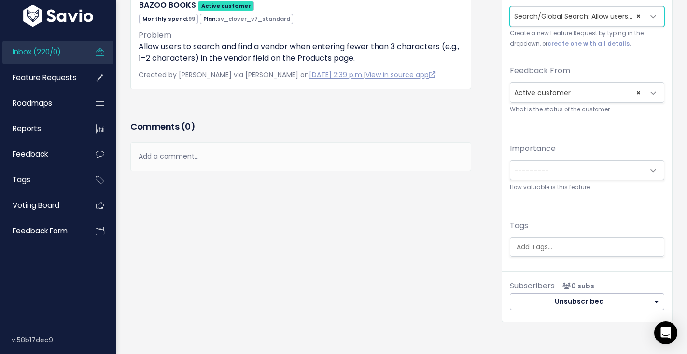
scroll to position [165, 0]
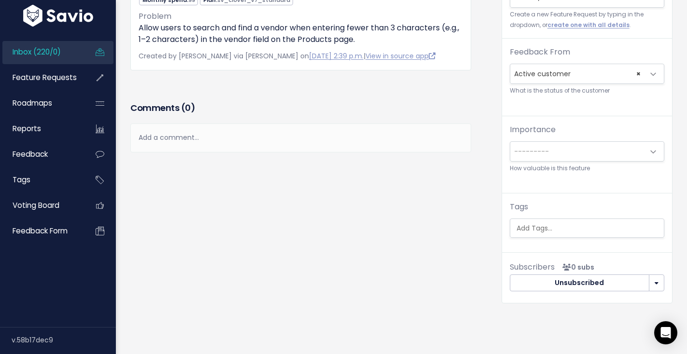
click at [569, 233] on input "search" at bounding box center [588, 229] width 151 height 10
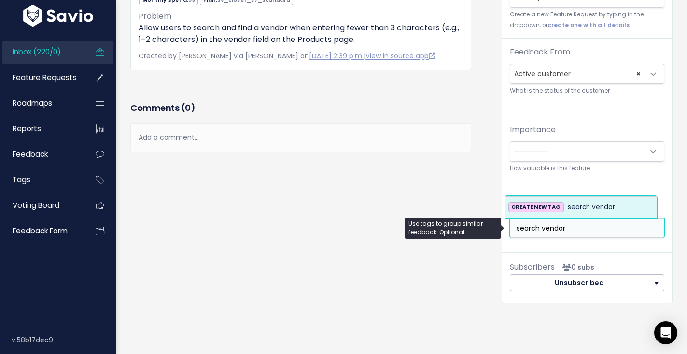
type input "search vendor"
click at [620, 209] on div "CREATE NEW TAG search vendor" at bounding box center [580, 208] width 145 height 12
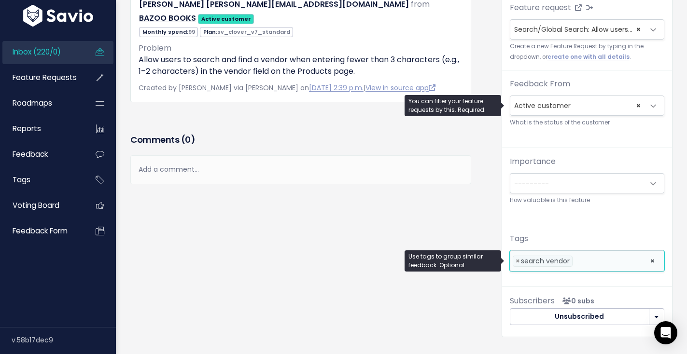
scroll to position [0, 0]
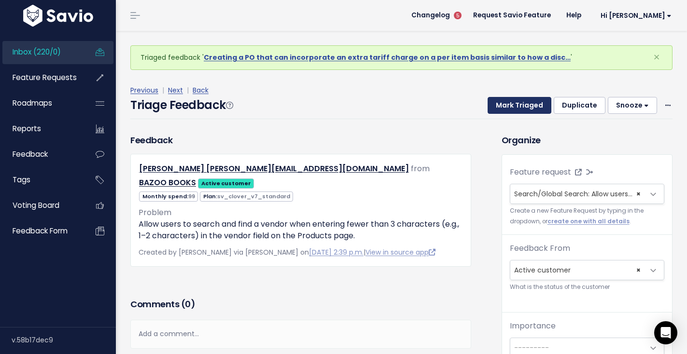
click at [515, 102] on button "Mark Triaged" at bounding box center [520, 105] width 64 height 17
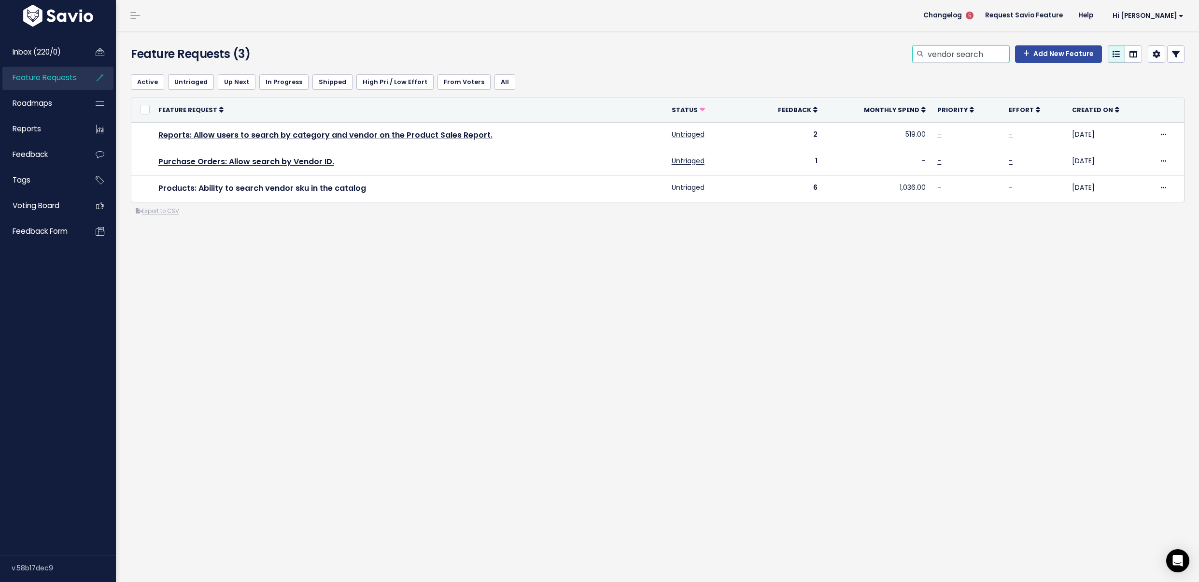
click at [956, 53] on input "vendor search" at bounding box center [968, 53] width 83 height 17
type input "vendors"
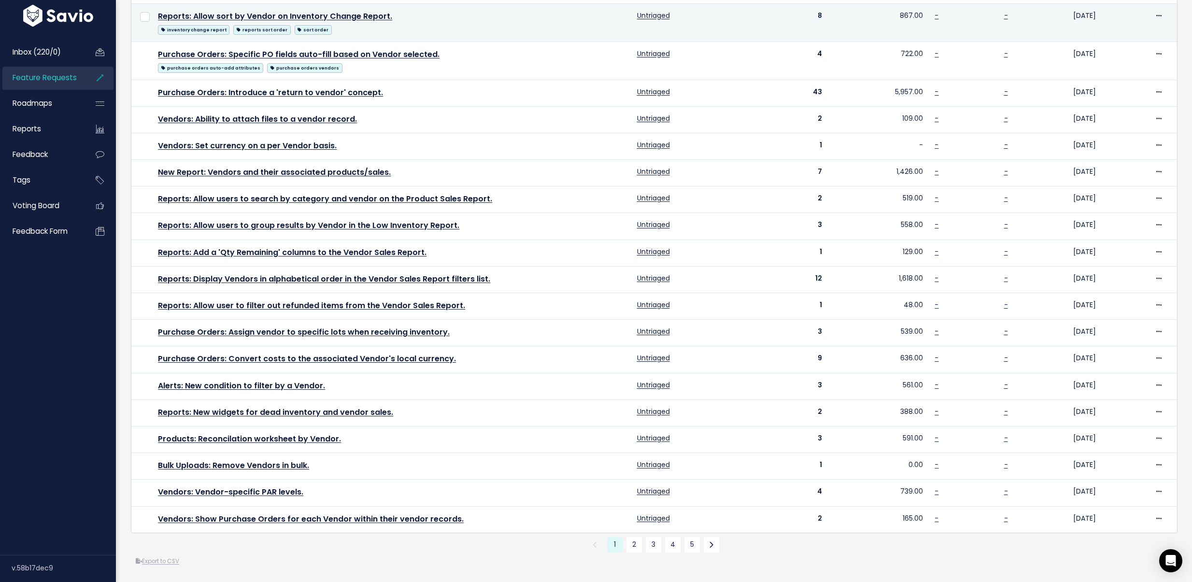
scroll to position [171, 0]
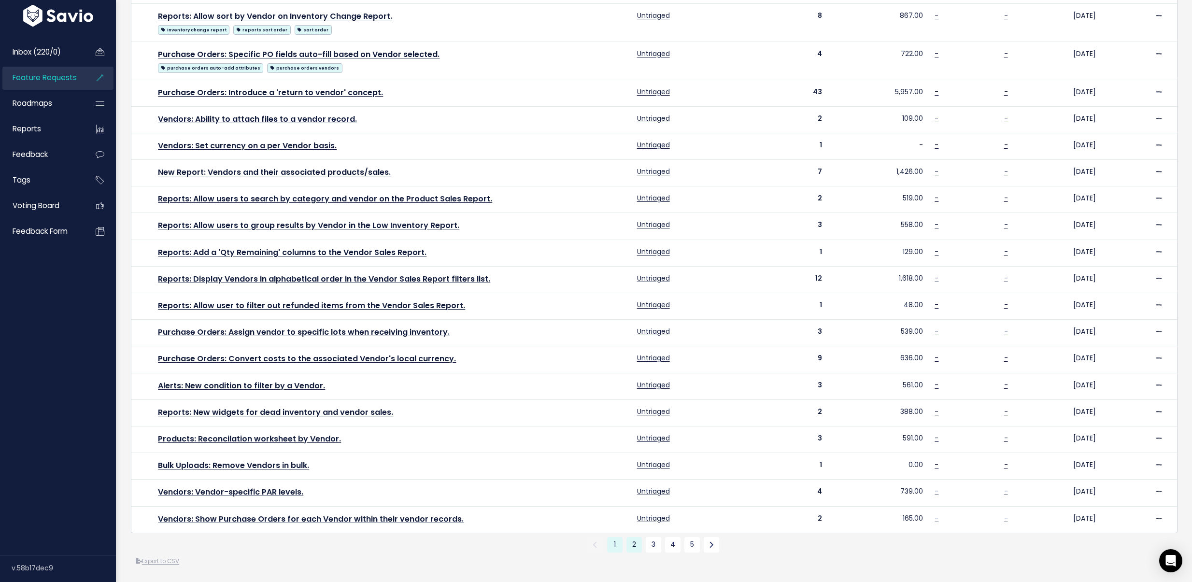
click at [629, 539] on link "2" at bounding box center [633, 544] width 15 height 15
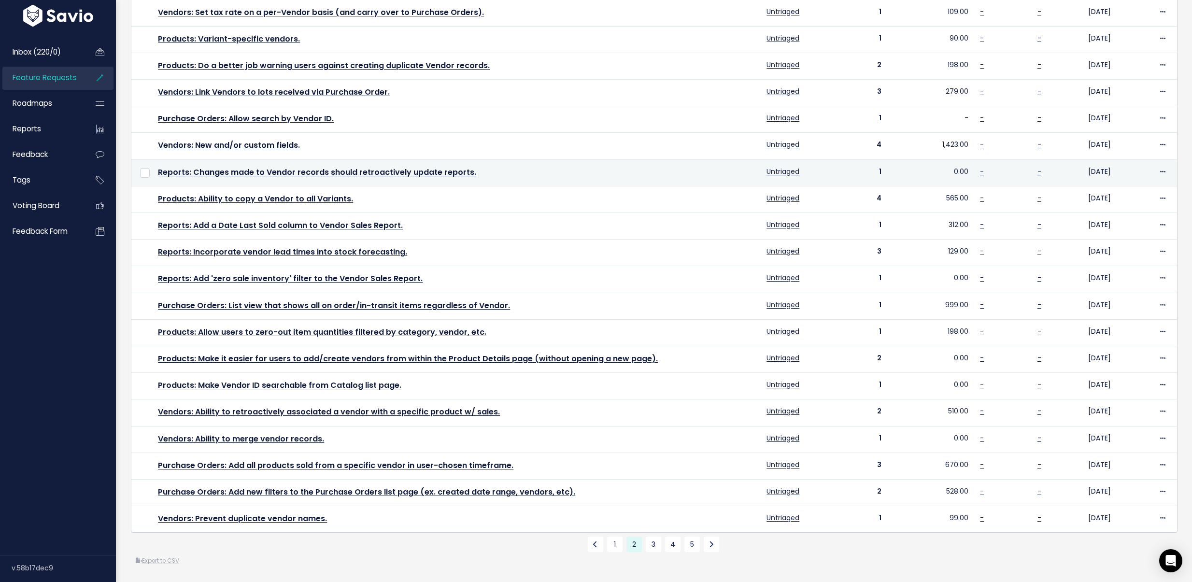
scroll to position [137, 0]
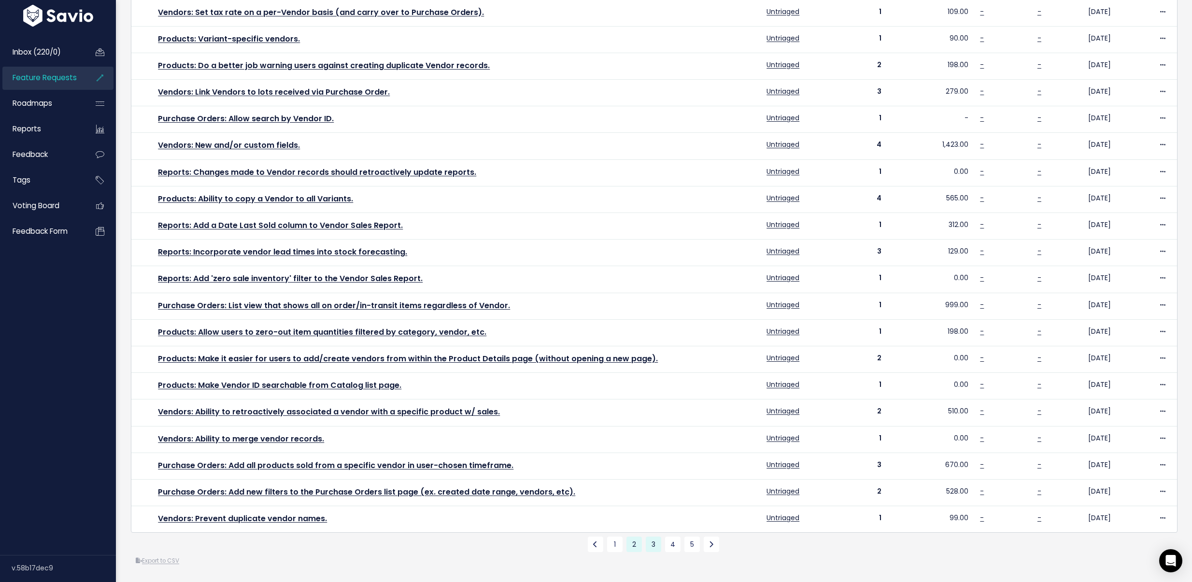
click at [649, 540] on link "3" at bounding box center [653, 543] width 15 height 15
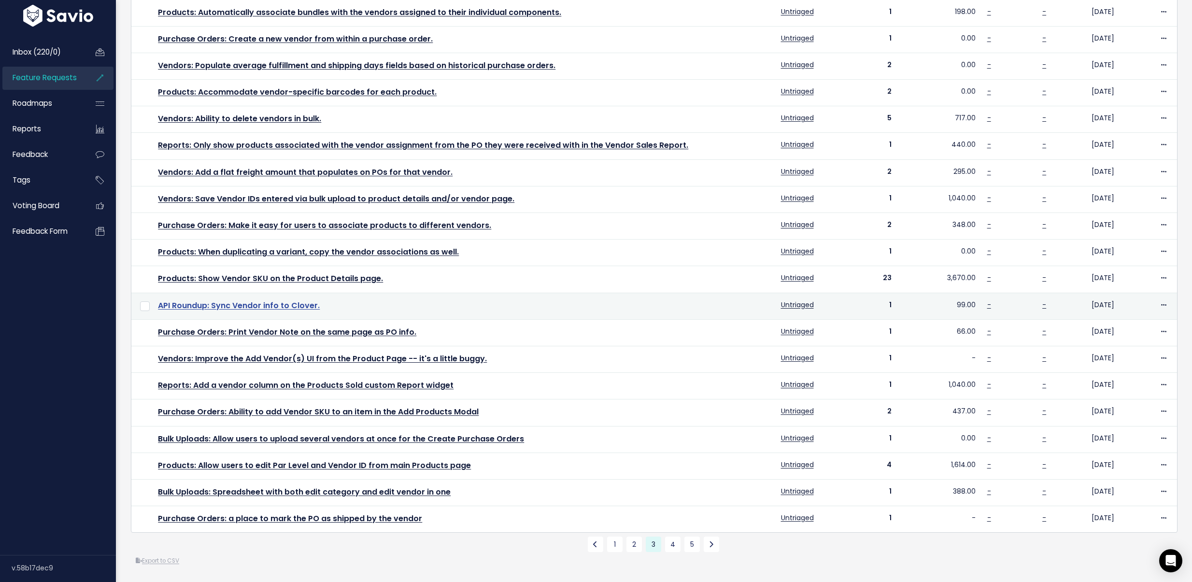
scroll to position [137, 0]
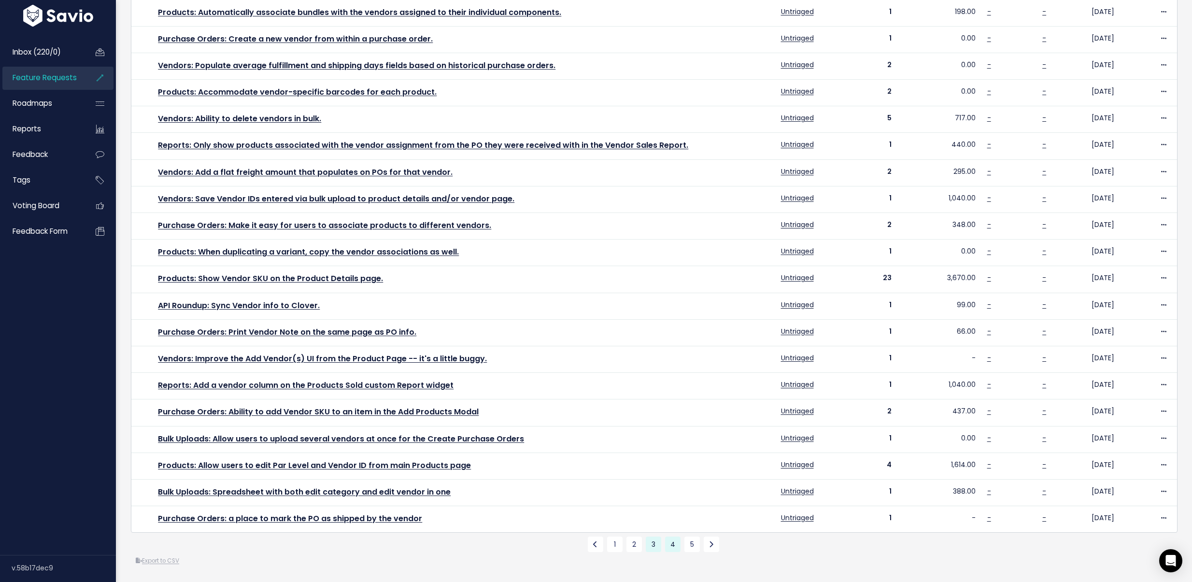
click at [665, 537] on link "4" at bounding box center [672, 543] width 15 height 15
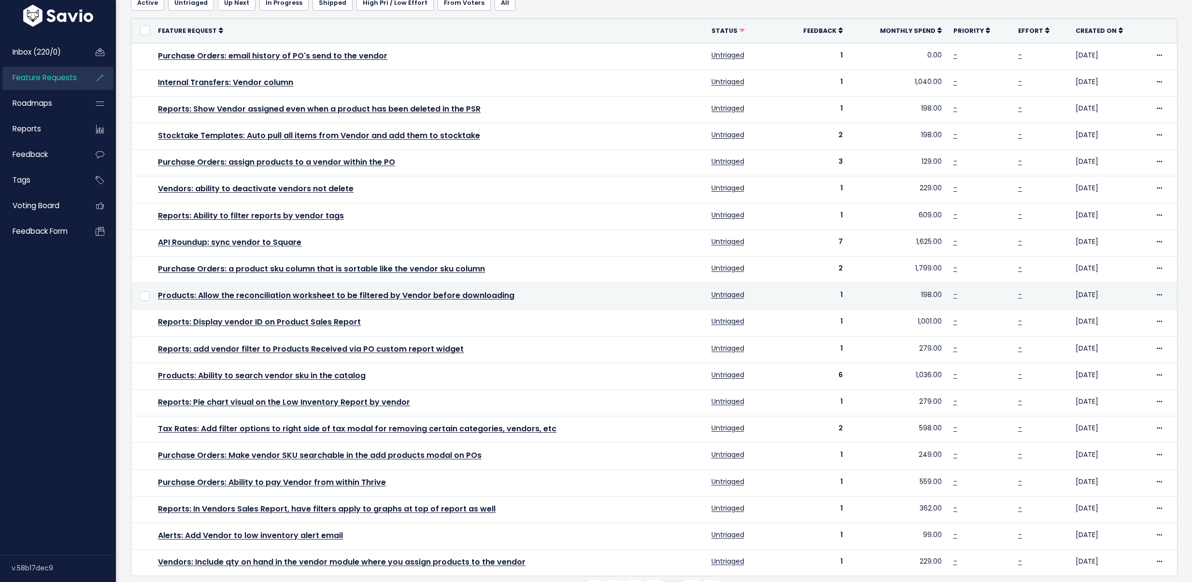
scroll to position [128, 0]
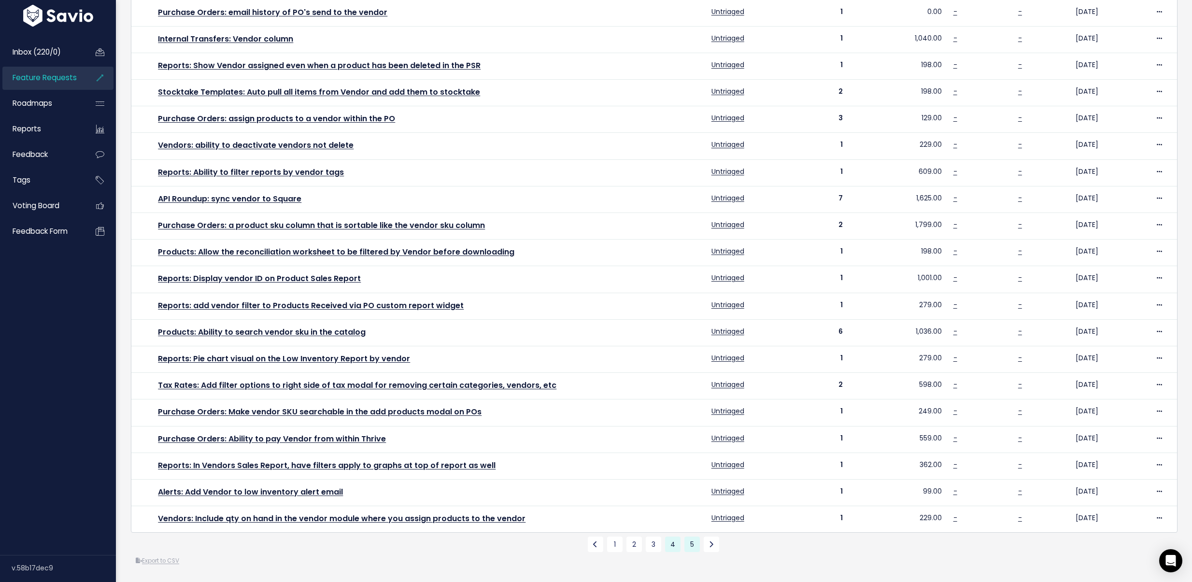
click at [691, 545] on link "5" at bounding box center [691, 543] width 15 height 15
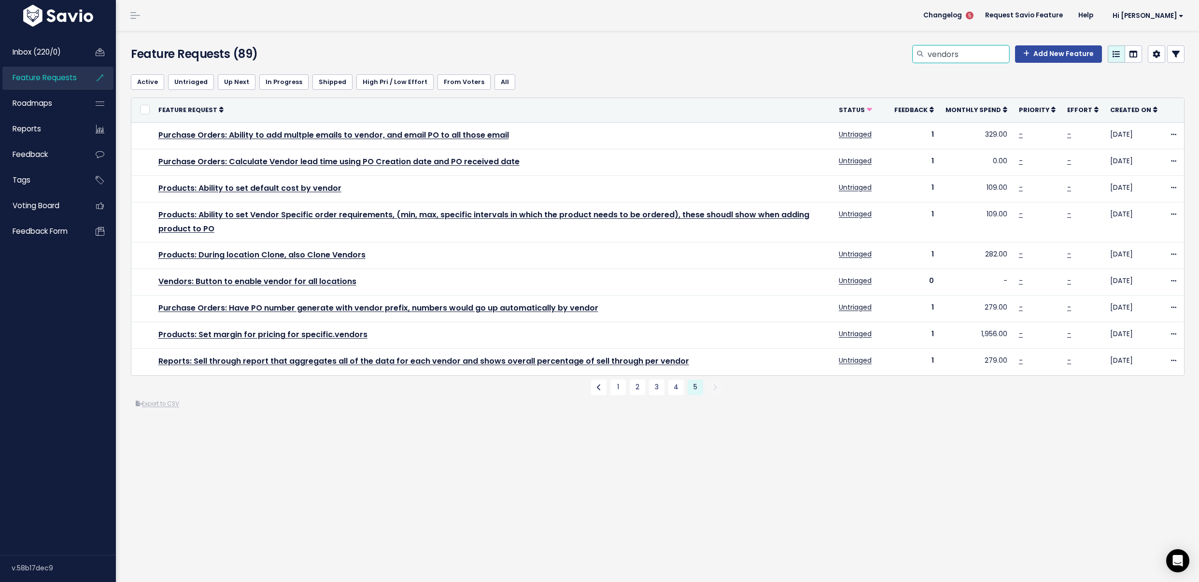
click at [949, 60] on input "vendors" at bounding box center [968, 53] width 83 height 17
click input "vendors"
type input "search"
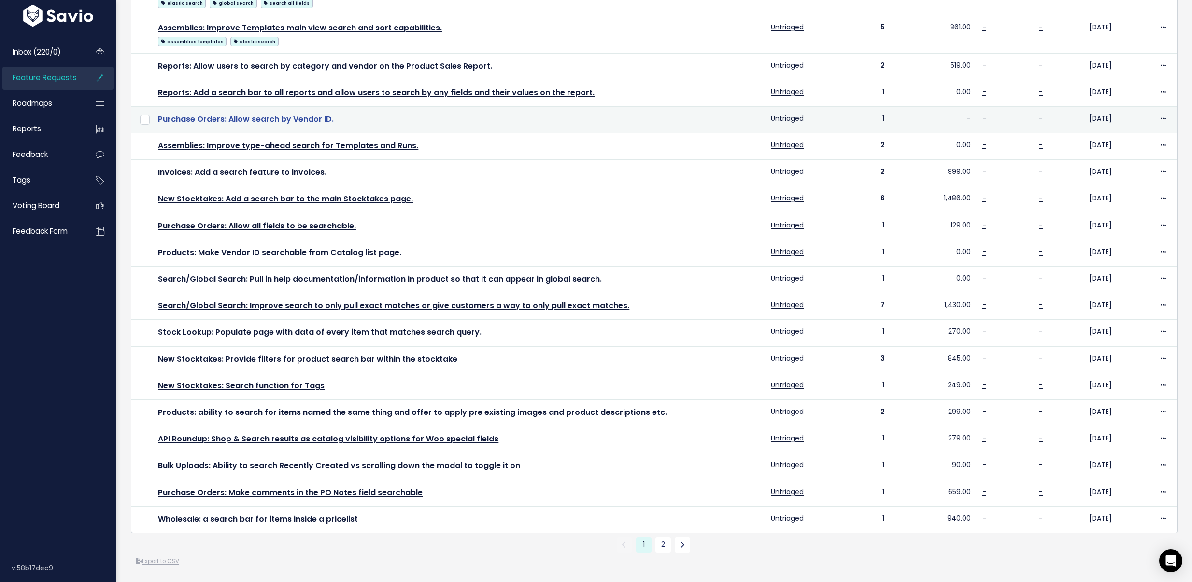
scroll to position [160, 0]
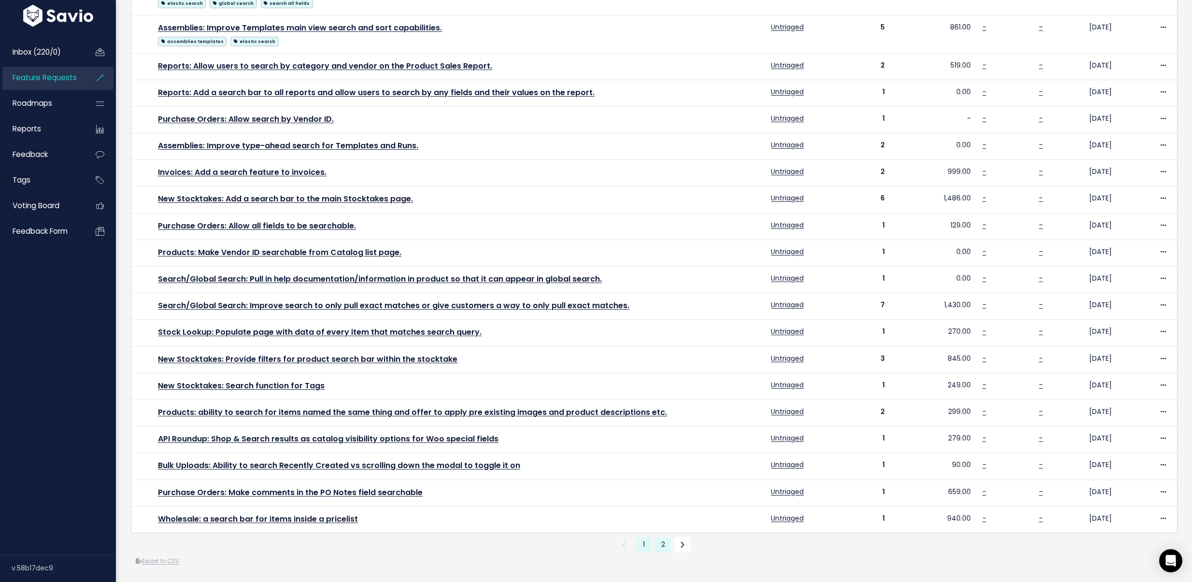
click at [664, 537] on link "2" at bounding box center [662, 544] width 15 height 15
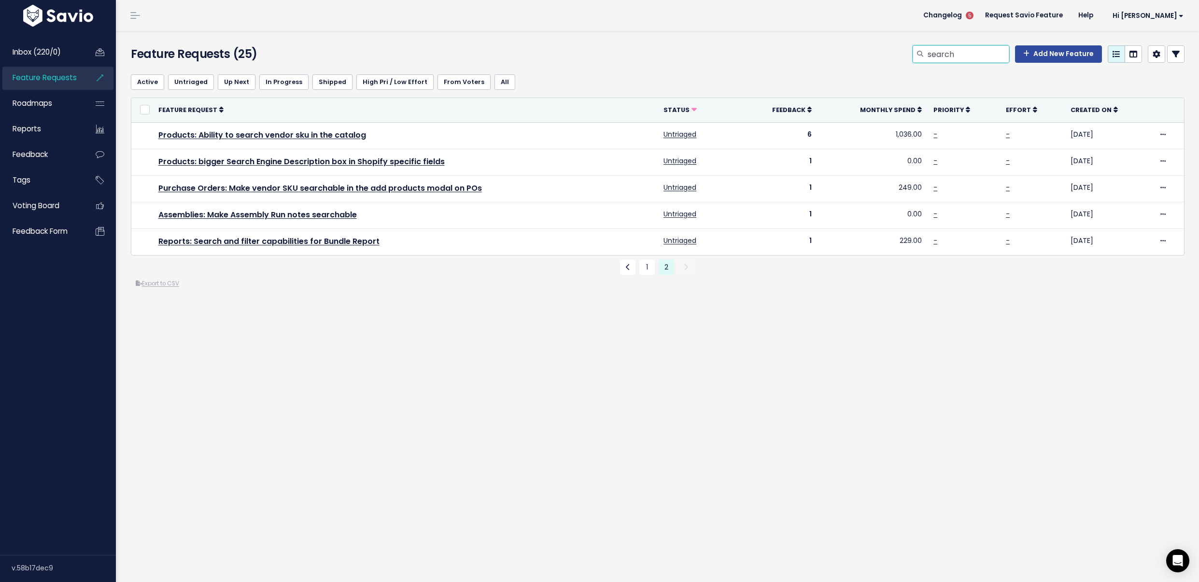
click at [964, 52] on input "search" at bounding box center [968, 53] width 83 height 17
drag, startPoint x: 964, startPoint y: 52, endPoint x: 926, endPoint y: 54, distance: 38.7
click at [927, 54] on input "search" at bounding box center [968, 53] width 83 height 17
type input "vendor product name"
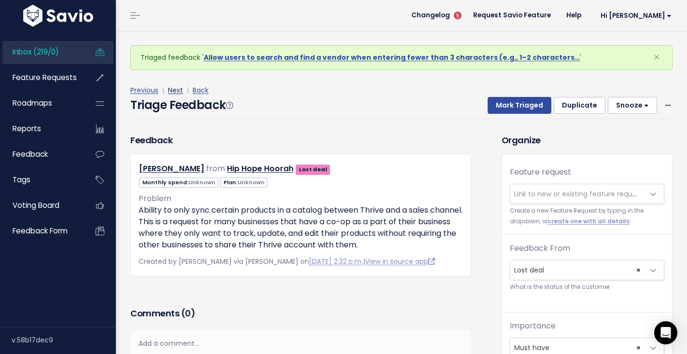
click at [176, 87] on link "Next" at bounding box center [175, 90] width 15 height 10
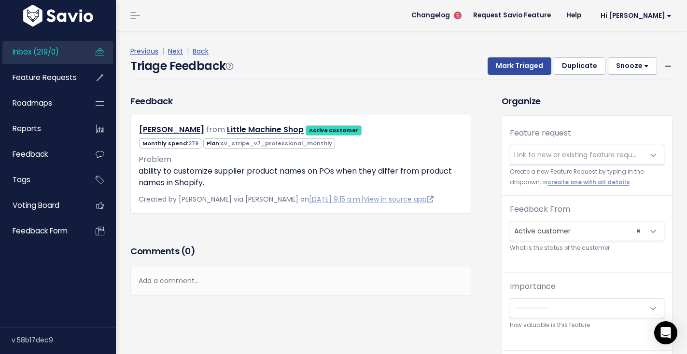
click at [565, 158] on span "Link to new or existing feature request..." at bounding box center [580, 155] width 133 height 10
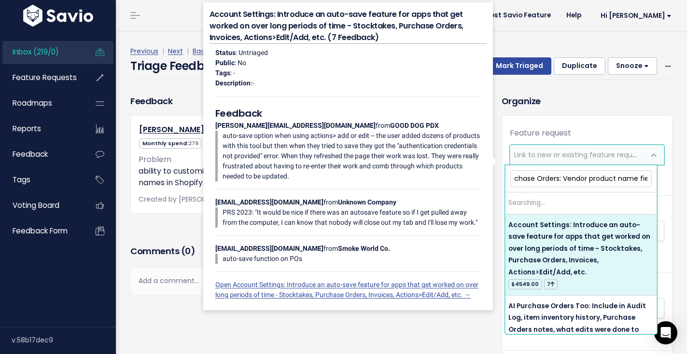
scroll to position [0, 17]
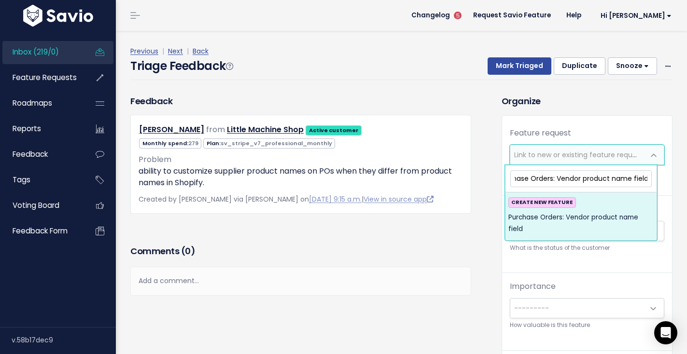
type input "Purchase Orders: Vendor product name field"
click at [608, 199] on div "CREATE NEW FEATURE Purchase Orders: Vendor product name field" at bounding box center [580, 216] width 145 height 38
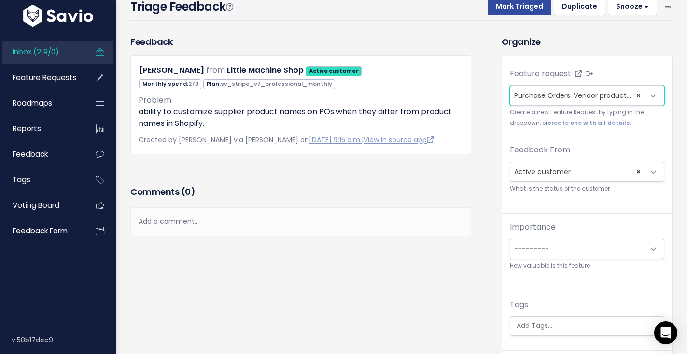
scroll to position [163, 0]
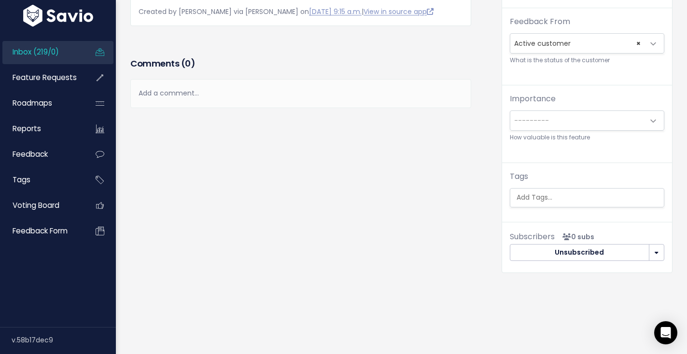
click at [549, 201] on div "Feature request --------- Purchase Orders: Vendor product name field (0) × Purc…" at bounding box center [587, 77] width 170 height 299
click at [550, 196] on ul at bounding box center [587, 198] width 154 height 18
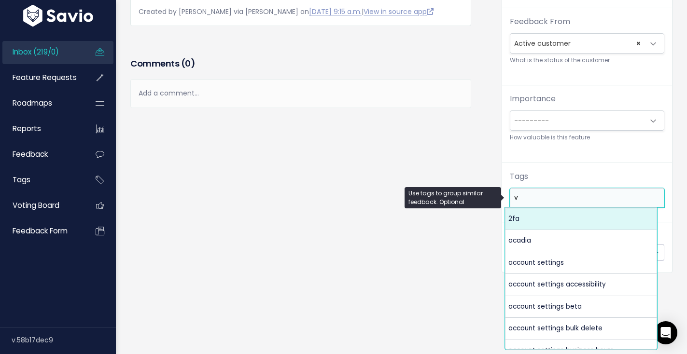
scroll to position [0, 0]
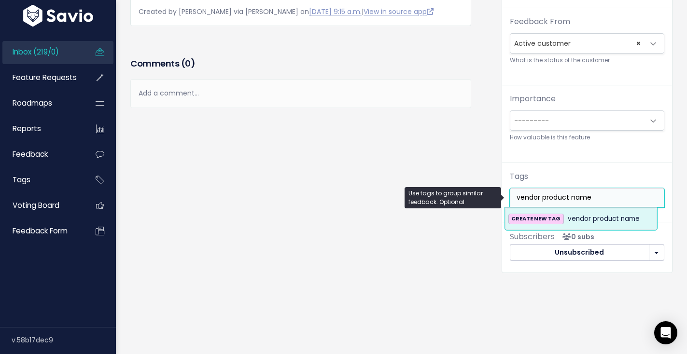
type input "vendor product name"
click at [617, 213] on span "vendor product name" at bounding box center [604, 219] width 72 height 12
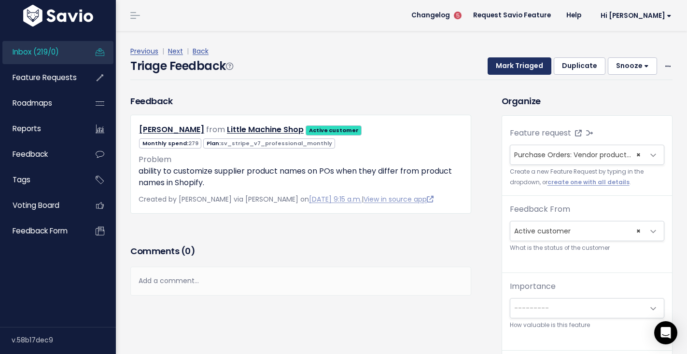
click at [504, 70] on button "Mark Triaged" at bounding box center [520, 65] width 64 height 17
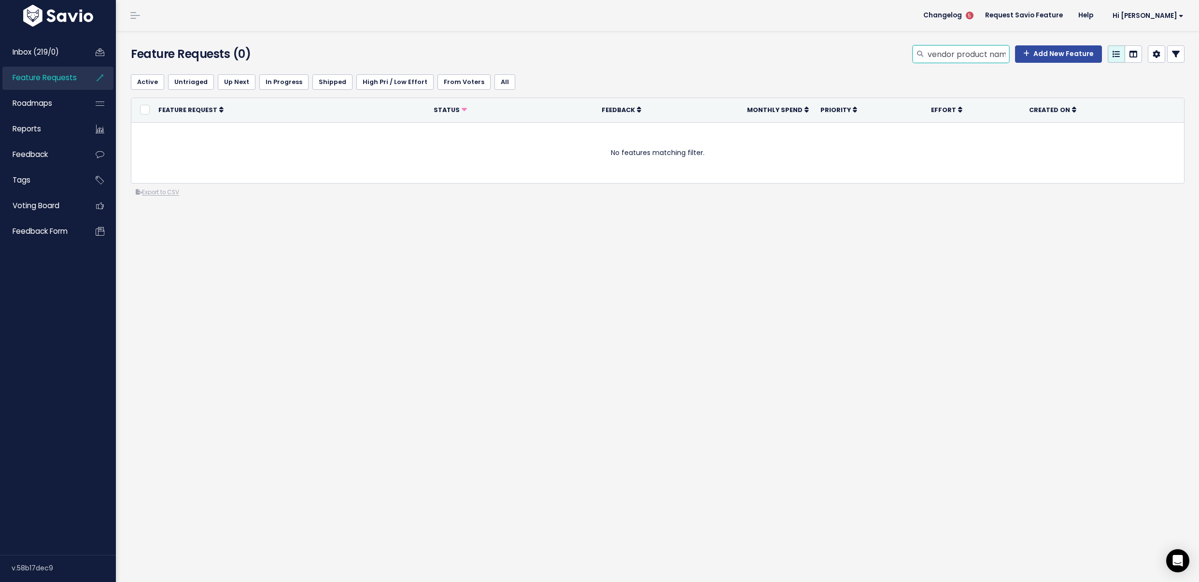
click at [947, 51] on input "vendor product name" at bounding box center [968, 53] width 83 height 17
type input "purchase orders on order"
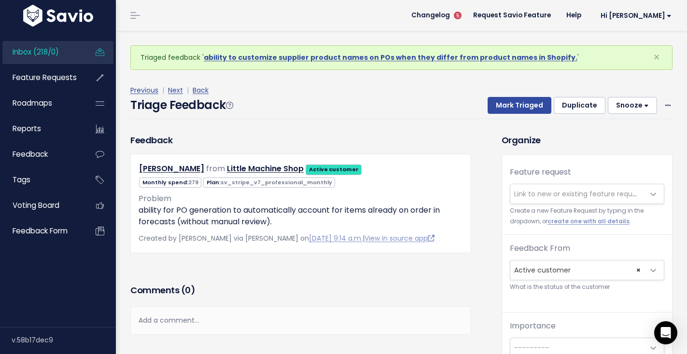
click at [555, 194] on span "Link to new or existing feature request..." at bounding box center [580, 194] width 133 height 10
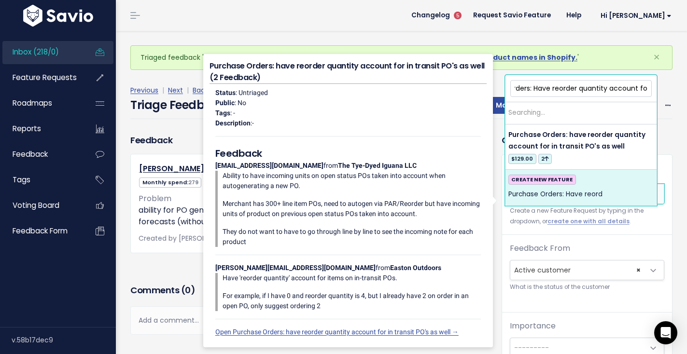
scroll to position [0, 40]
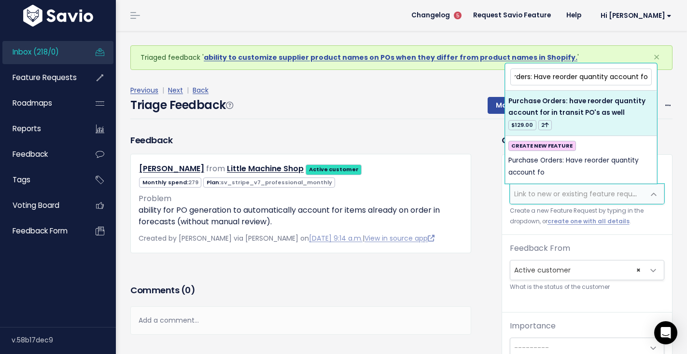
type input "Purchase Orders: Have reorder quantity account fo"
select select "42984"
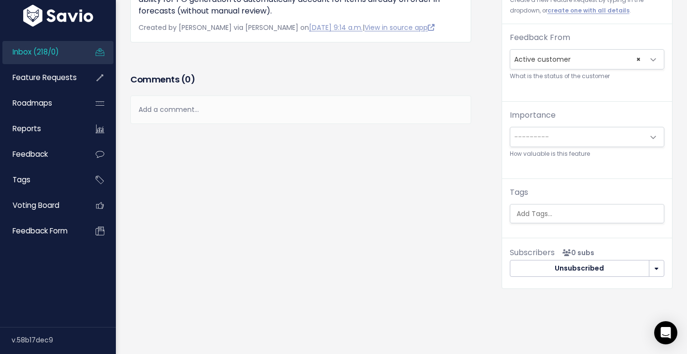
scroll to position [202, 0]
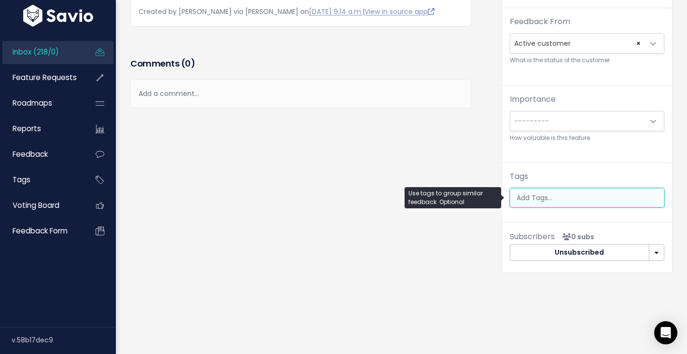
click at [561, 195] on input "search" at bounding box center [588, 198] width 151 height 10
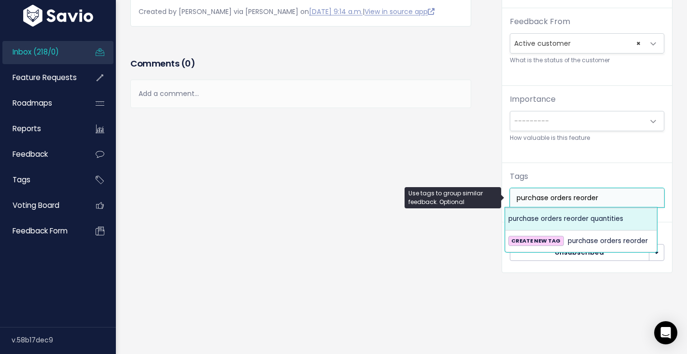
type input "purchase orders reorder"
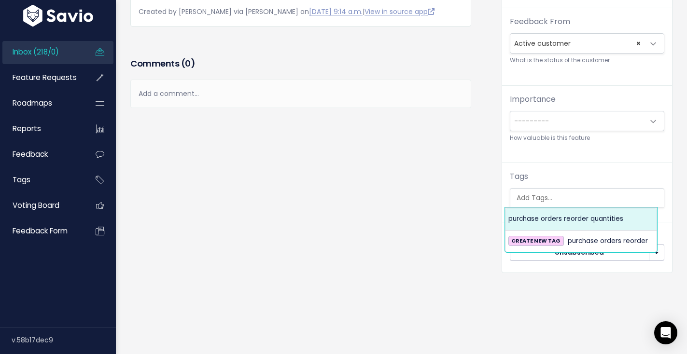
scroll to position [0, 8]
select select "10163"
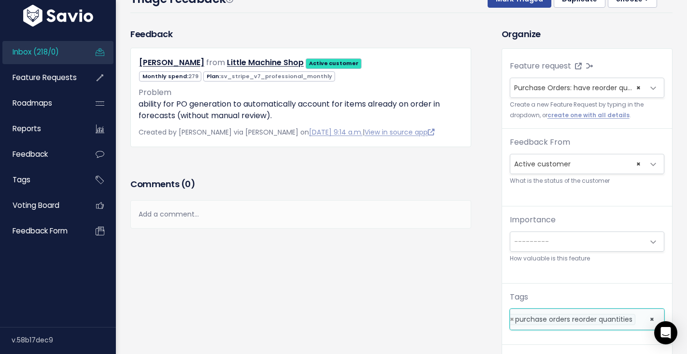
scroll to position [0, 0]
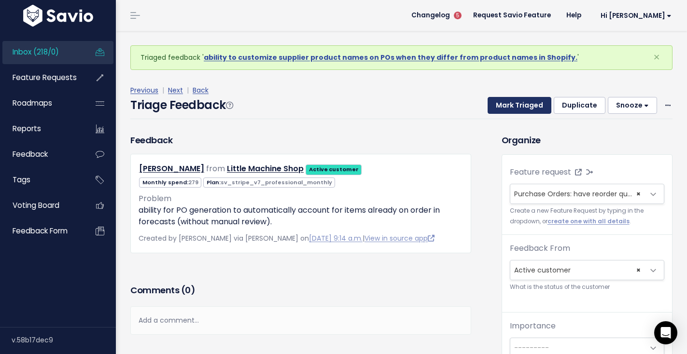
click at [525, 102] on button "Mark Triaged" at bounding box center [520, 105] width 64 height 17
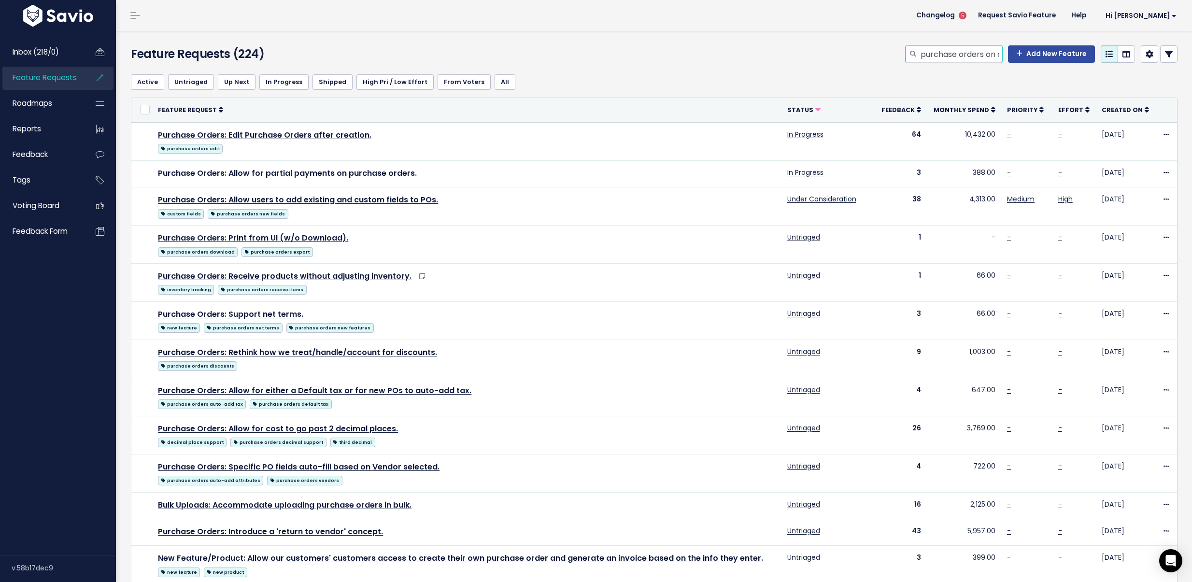
scroll to position [0, 20]
drag, startPoint x: 980, startPoint y: 53, endPoint x: 1000, endPoint y: 52, distance: 20.3
click at [1000, 52] on div "purchase orders on order Add New Feature" at bounding box center [1041, 53] width 272 height 17
type input "purchase orders in transit"
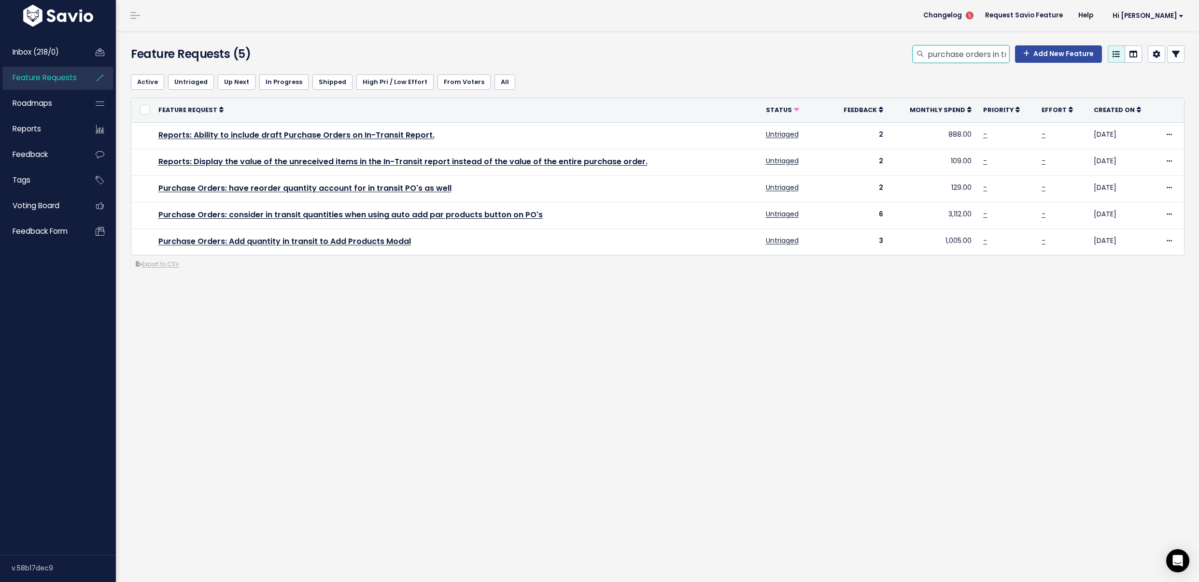
click at [964, 61] on input "purchase orders in transit" at bounding box center [968, 53] width 83 height 17
drag, startPoint x: 983, startPoint y: 55, endPoint x: 990, endPoint y: 55, distance: 6.8
click at [984, 55] on input "purchase orders in transit" at bounding box center [968, 53] width 83 height 17
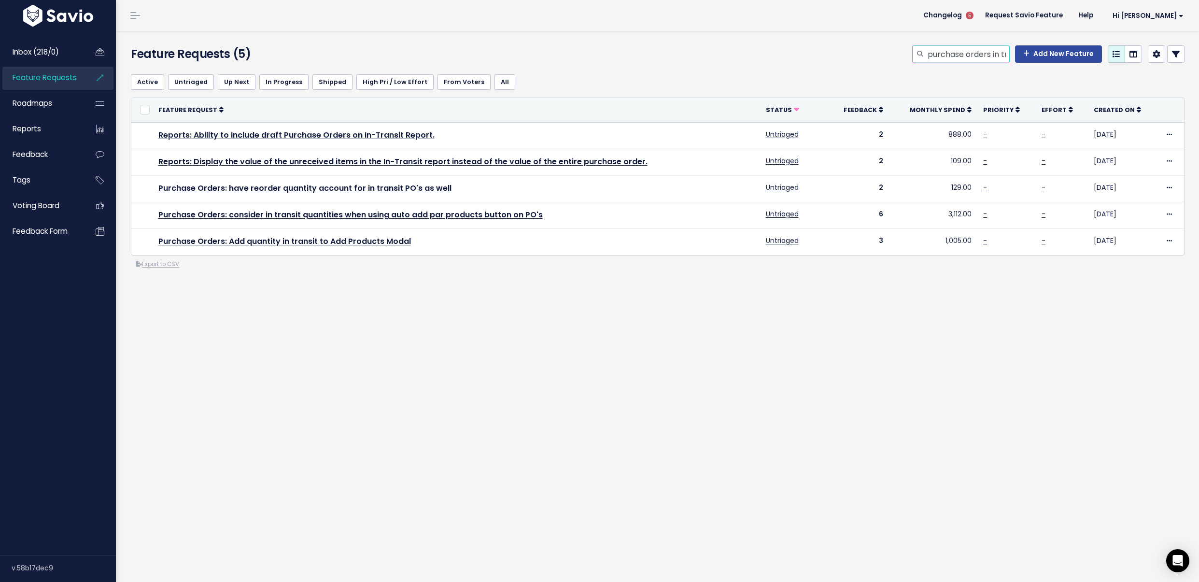
scroll to position [0, 7]
click at [992, 55] on input "purchase orders in transit" at bounding box center [968, 53] width 83 height 17
drag, startPoint x: 982, startPoint y: 55, endPoint x: 1009, endPoint y: 57, distance: 26.7
click at [1009, 57] on div "purchase orders in transit Add New Feature" at bounding box center [1049, 53] width 272 height 17
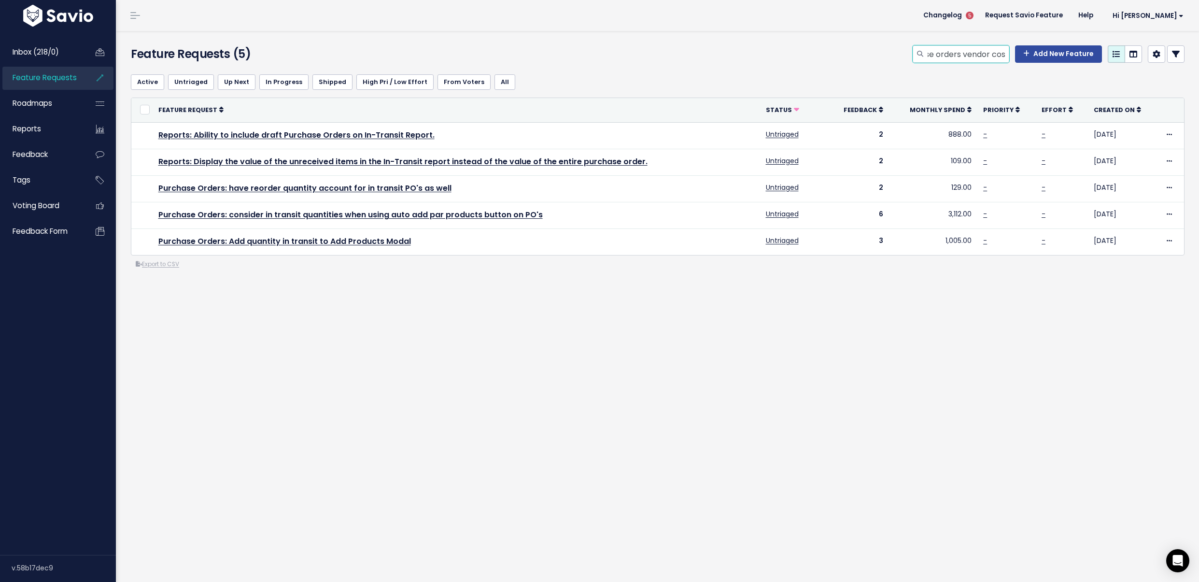
scroll to position [0, 33]
type input "purchase orders vendor cost"
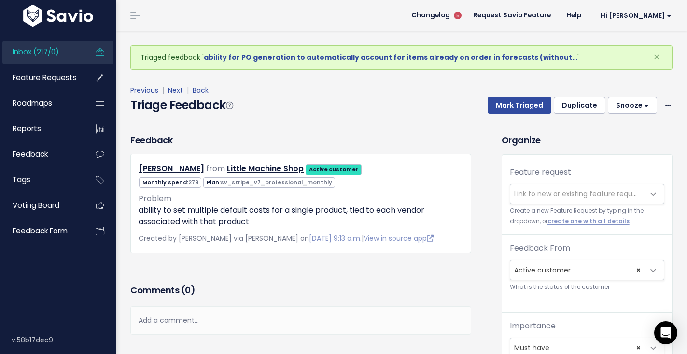
click at [575, 188] on span "Link to new or existing feature request..." at bounding box center [577, 193] width 134 height 19
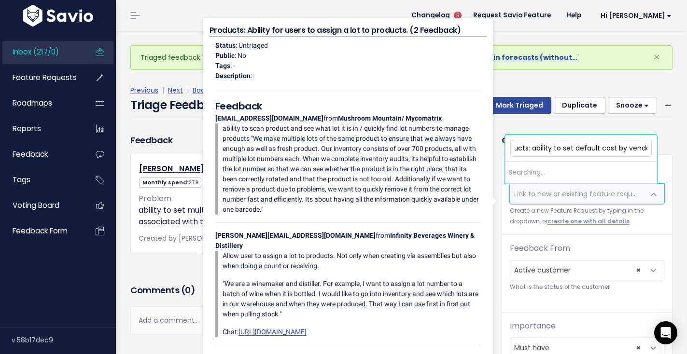
scroll to position [0, 18]
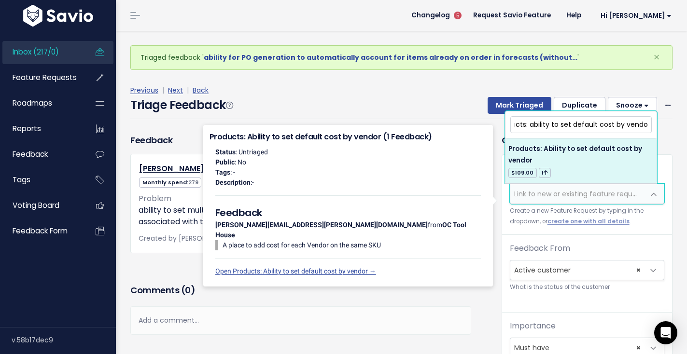
type input "Products: ability to set default cost by vendor"
select select "61746"
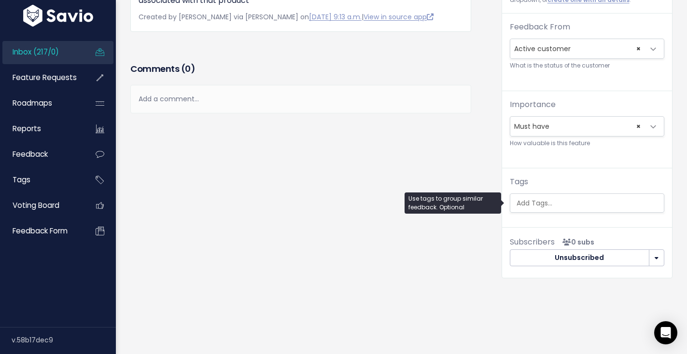
scroll to position [0, 2]
click at [567, 211] on ul at bounding box center [587, 203] width 154 height 18
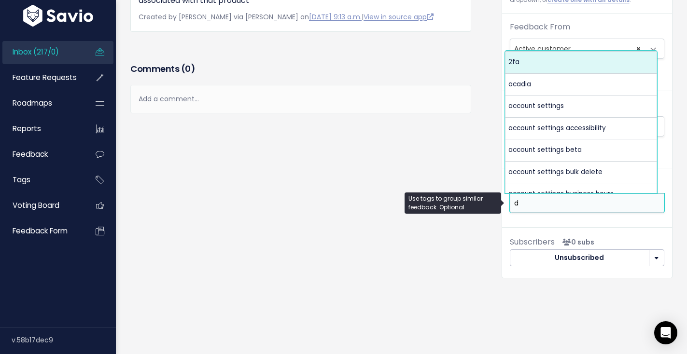
scroll to position [0, 0]
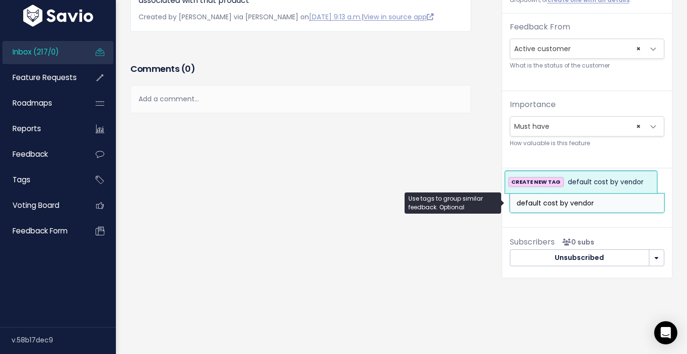
type input "default cost by vendor"
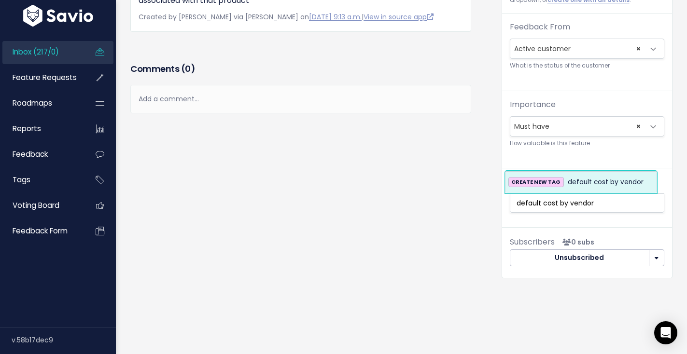
click at [592, 185] on span "default cost by vendor" at bounding box center [606, 183] width 76 height 12
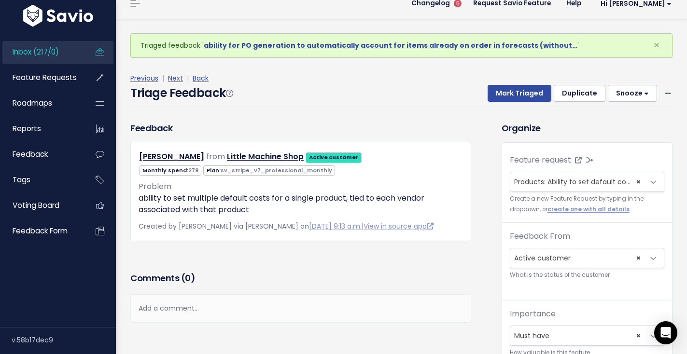
scroll to position [11, 0]
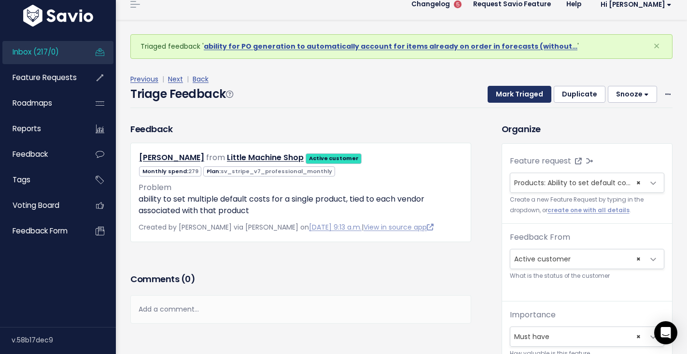
click at [508, 86] on button "Mark Triaged" at bounding box center [520, 94] width 64 height 17
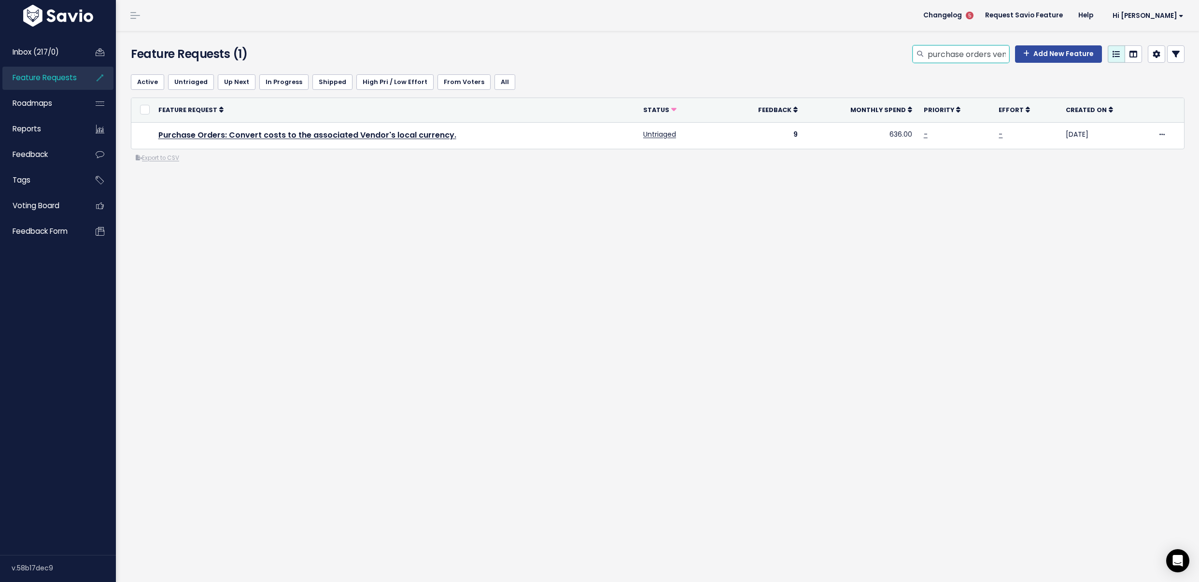
click at [950, 56] on input "purchase orders vendor cost" at bounding box center [968, 53] width 83 height 17
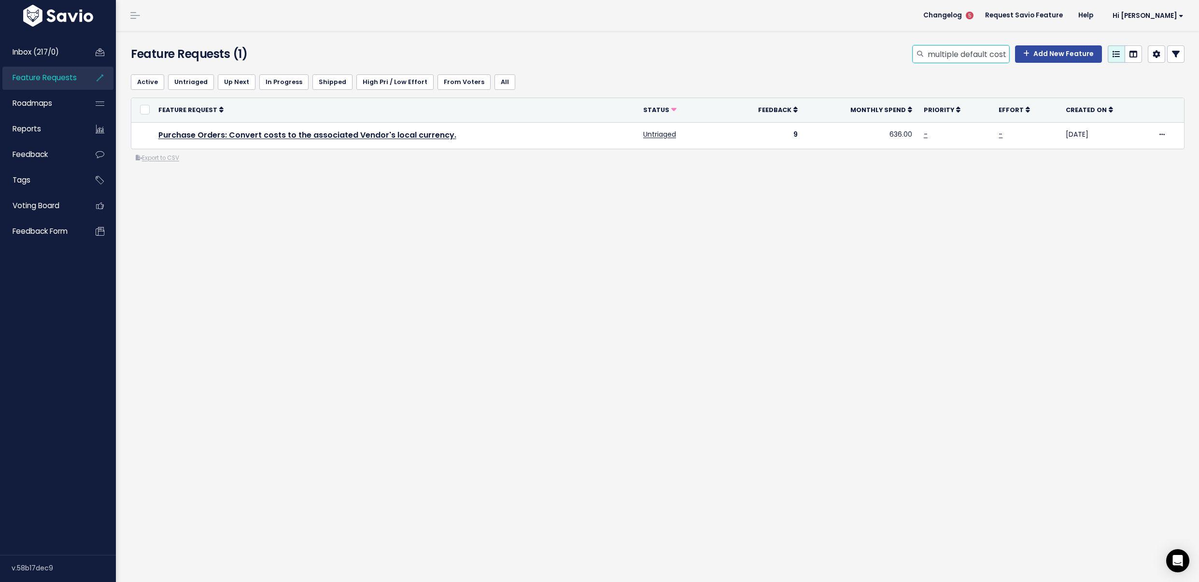
scroll to position [0, 1]
type input "multiple default cost"
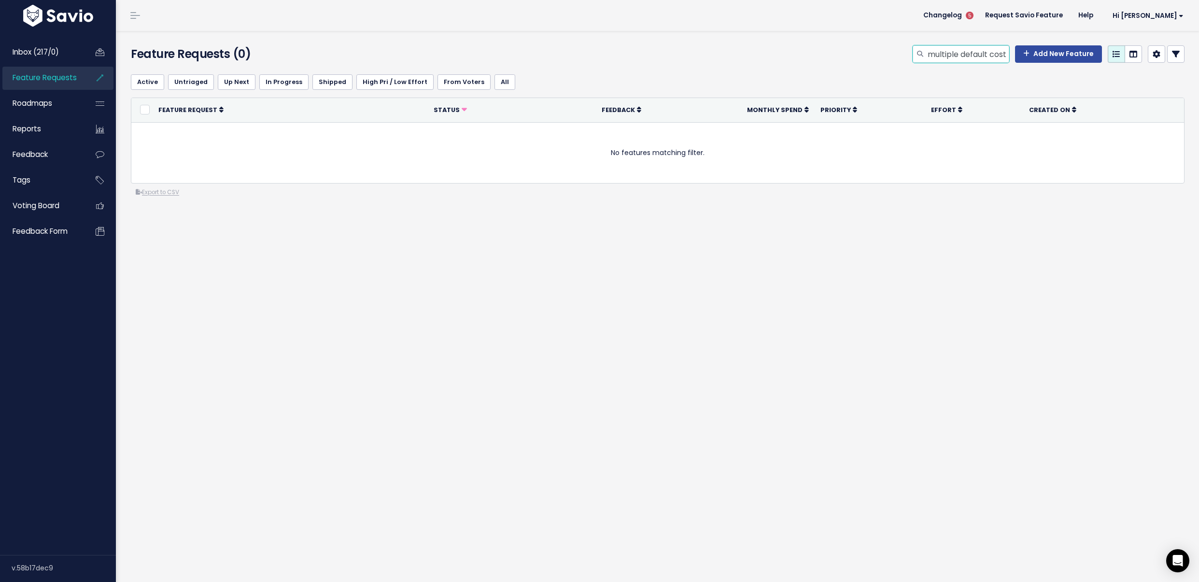
click at [940, 60] on input "multiple default cost" at bounding box center [968, 53] width 83 height 17
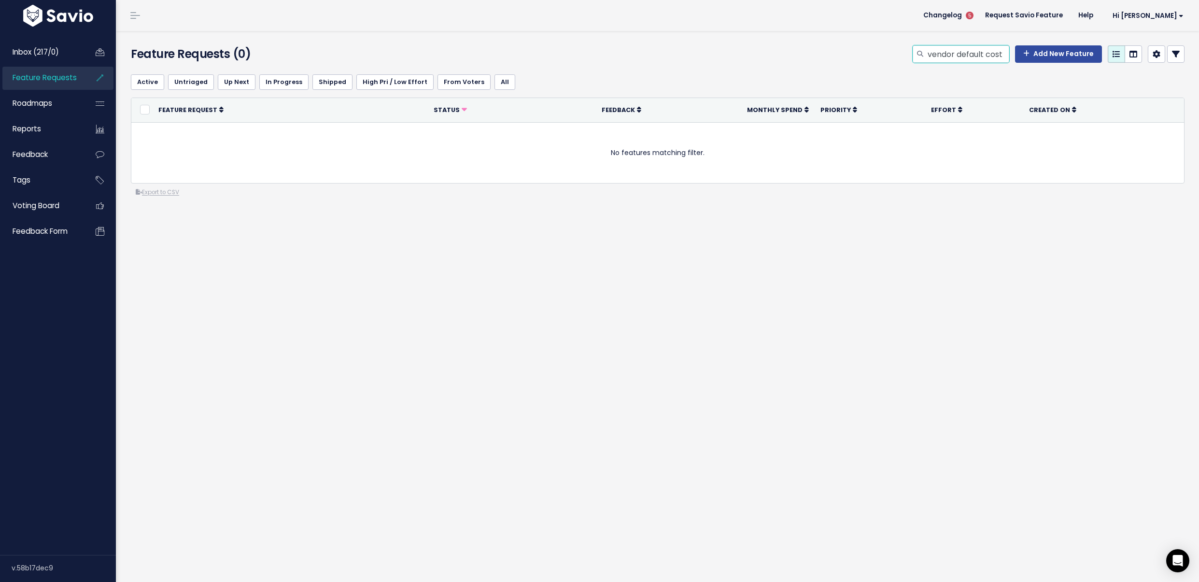
type input "vendor default cost"
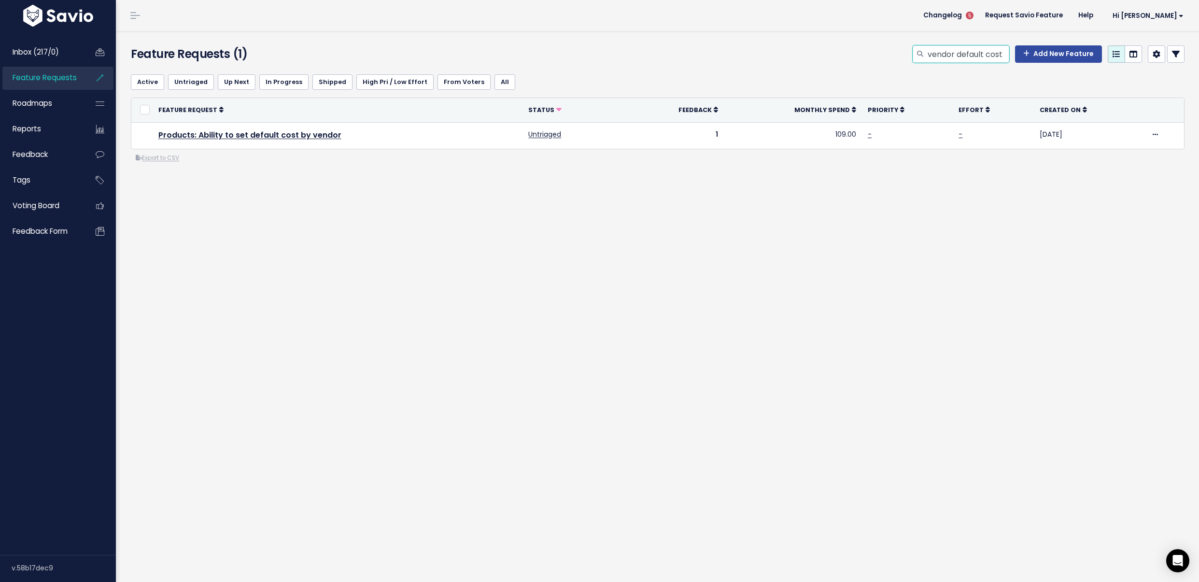
click at [963, 60] on input "vendor default cost" at bounding box center [968, 53] width 83 height 17
type input "compare at price"
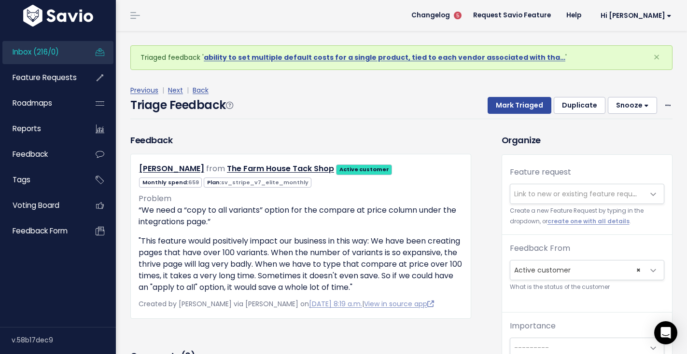
click at [596, 196] on span "Link to new or existing feature request..." at bounding box center [580, 194] width 133 height 10
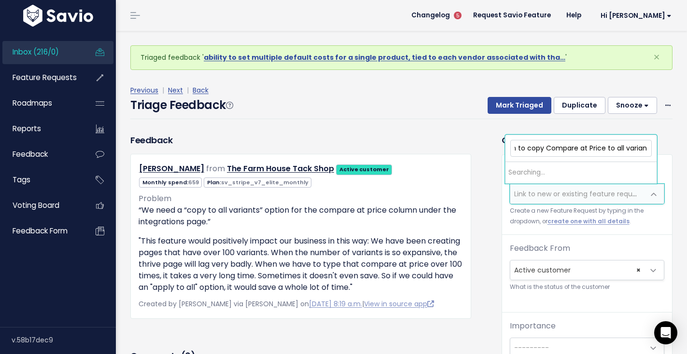
scroll to position [0, 58]
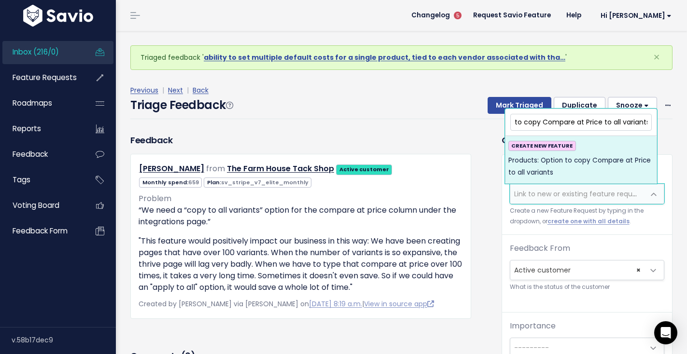
click at [535, 123] on input "Products: Option to copy Compare at Price to all variants" at bounding box center [580, 122] width 141 height 17
type input "Products: Option to copy Compare at Price to all variants"
click at [618, 174] on span "Products: Option to copy Compare at Price to all variants" at bounding box center [580, 167] width 145 height 24
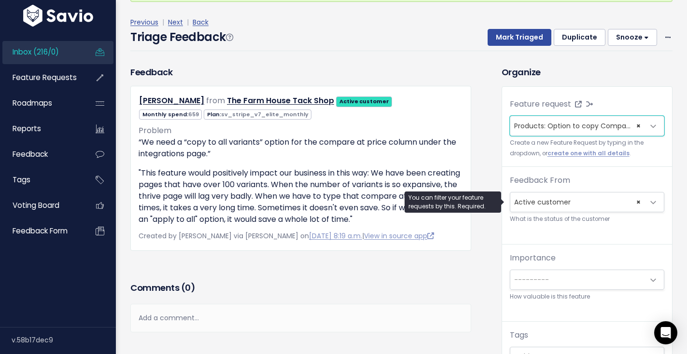
scroll to position [202, 0]
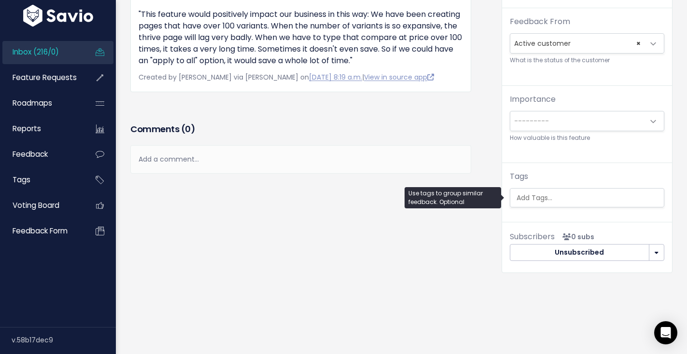
click at [569, 193] on input "search" at bounding box center [588, 198] width 151 height 10
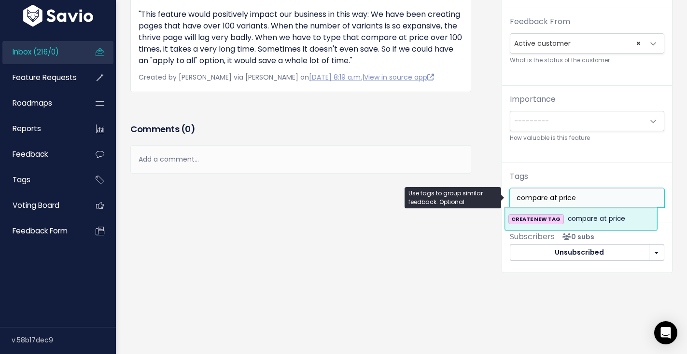
type input "compare at price"
click at [589, 209] on li "CREATE NEW TAG compare at price" at bounding box center [581, 219] width 151 height 21
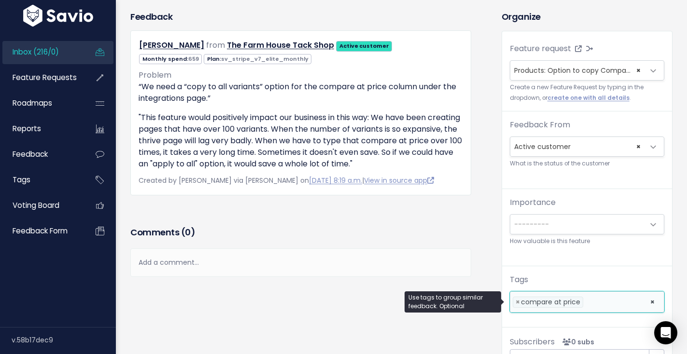
scroll to position [12, 0]
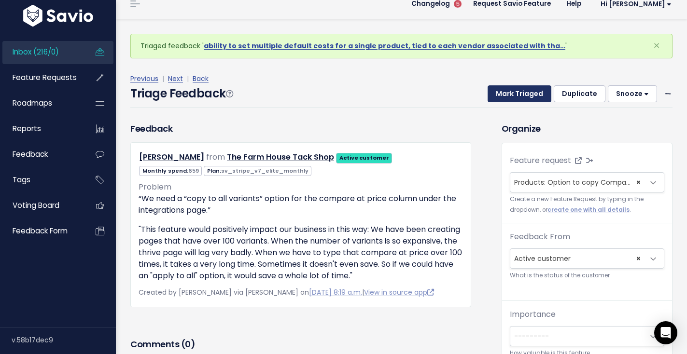
click at [532, 99] on button "Mark Triaged" at bounding box center [520, 93] width 64 height 17
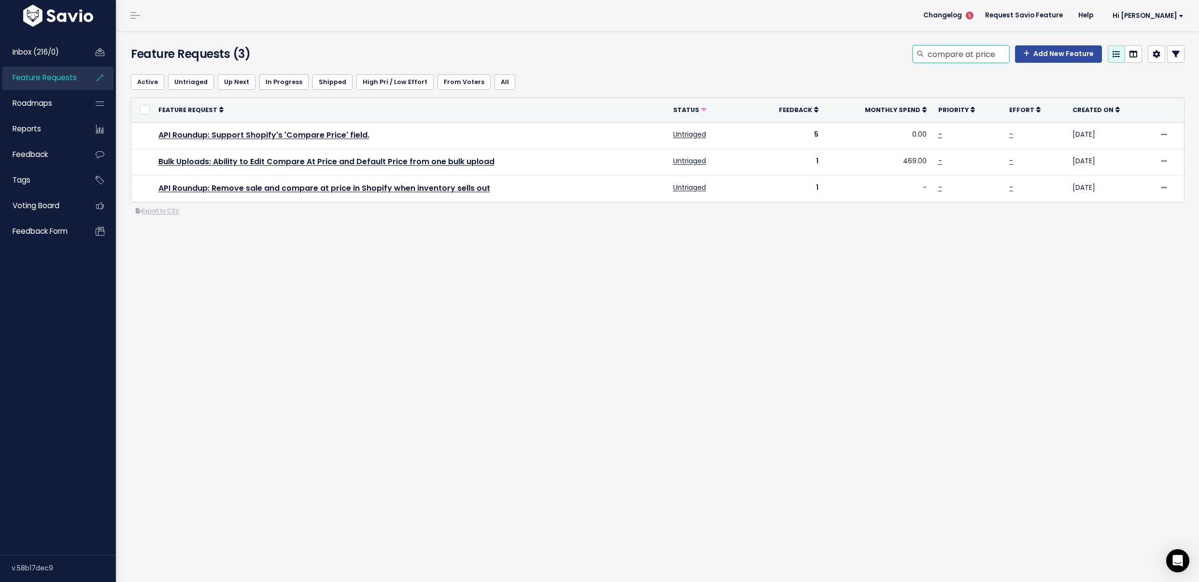
click at [964, 62] on input "compare at price" at bounding box center [968, 53] width 83 height 17
type input "dropshipping"
